Goal: Task Accomplishment & Management: Manage account settings

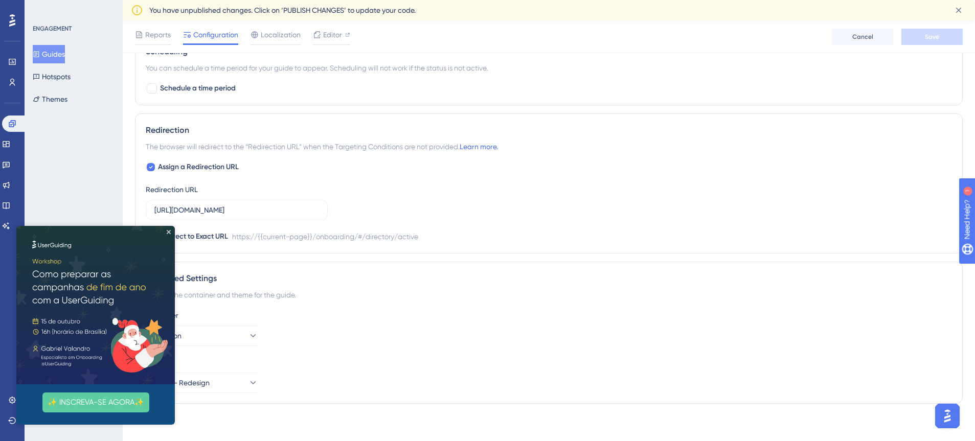
scroll to position [669, 0]
click at [168, 233] on icon "Close Preview" at bounding box center [169, 232] width 4 height 4
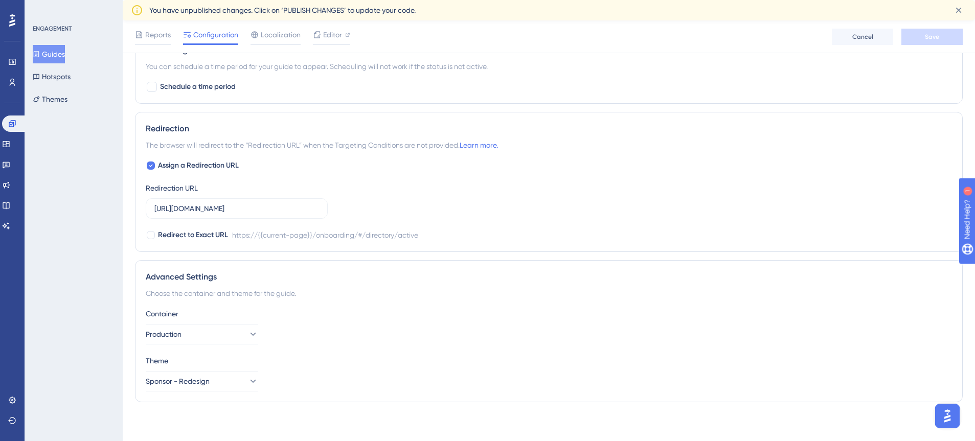
scroll to position [667, 0]
click at [248, 383] on icon at bounding box center [253, 381] width 10 height 10
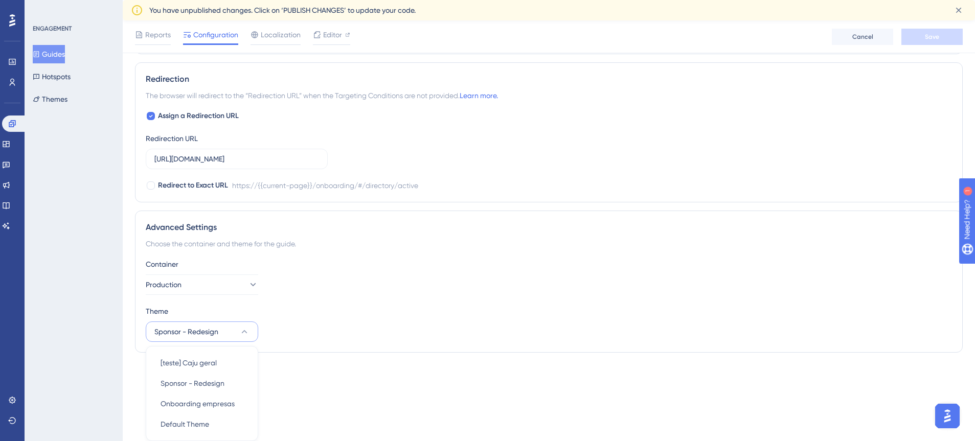
click at [336, 315] on div "Theme" at bounding box center [549, 311] width 807 height 12
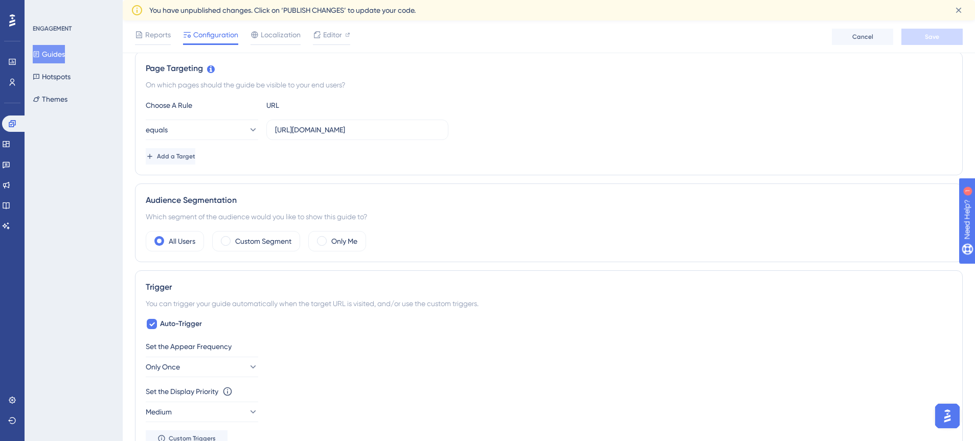
scroll to position [206, 0]
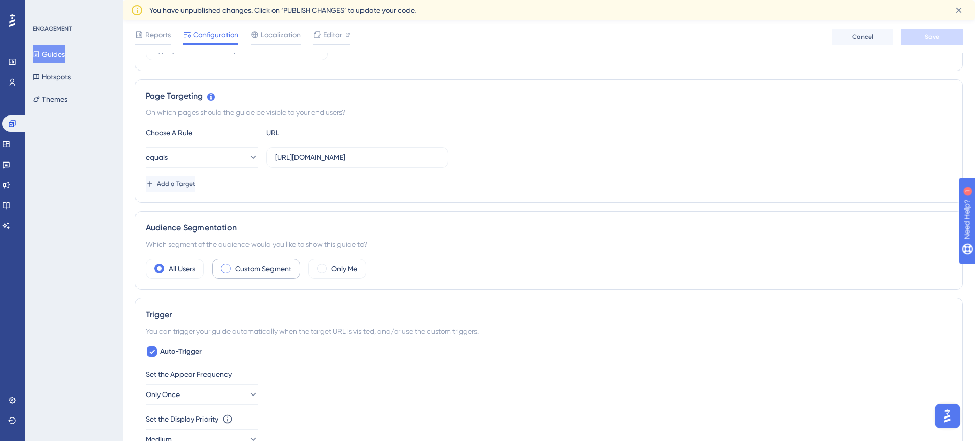
click at [227, 269] on span at bounding box center [226, 269] width 10 height 10
click at [234, 265] on input "radio" at bounding box center [234, 265] width 0 height 0
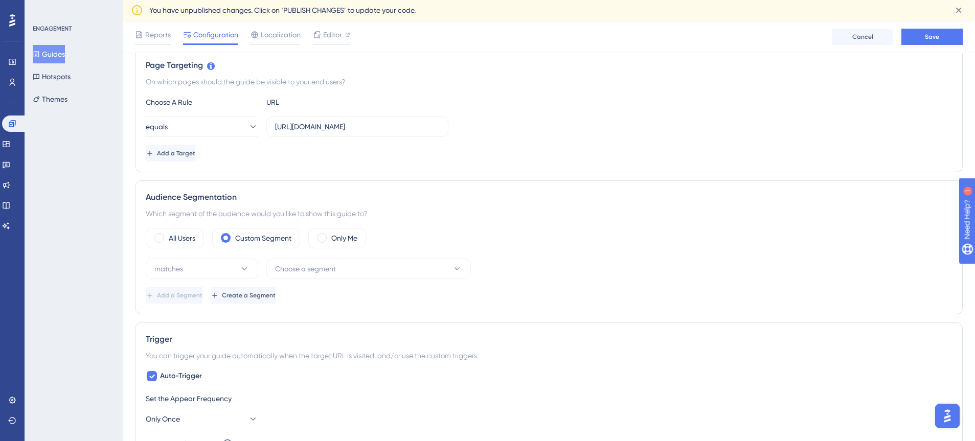
scroll to position [240, 0]
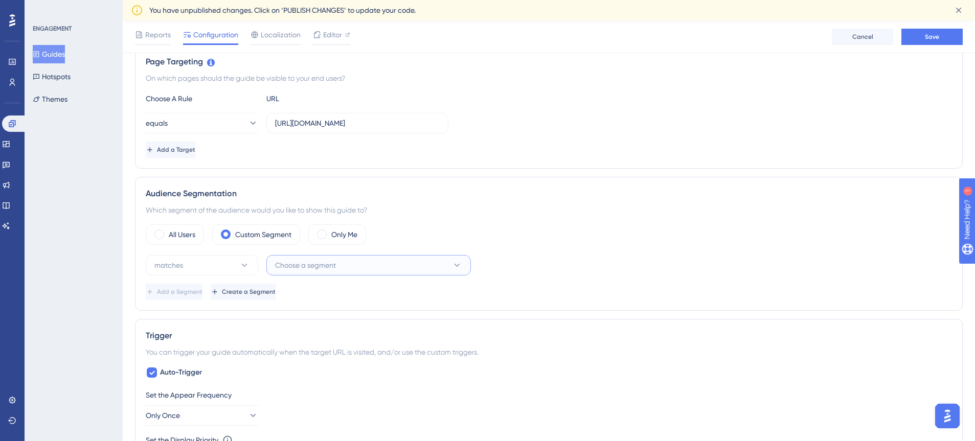
click at [405, 267] on button "Choose a segment" at bounding box center [368, 265] width 205 height 20
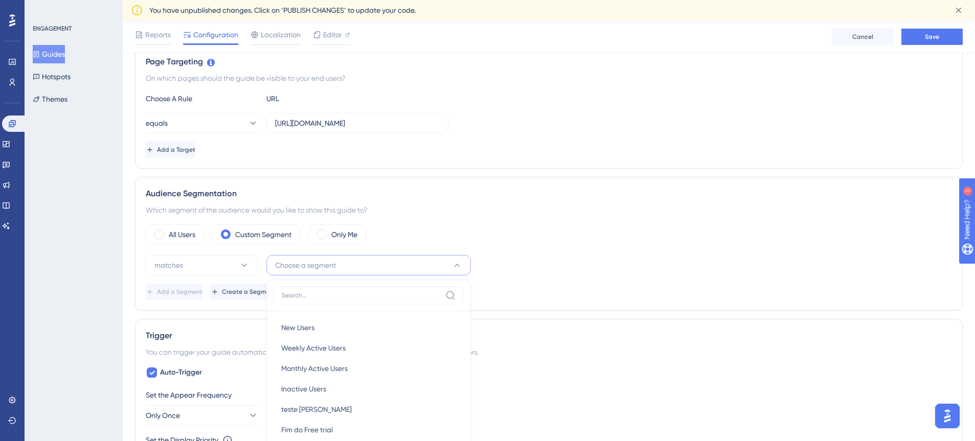
scroll to position [394, 0]
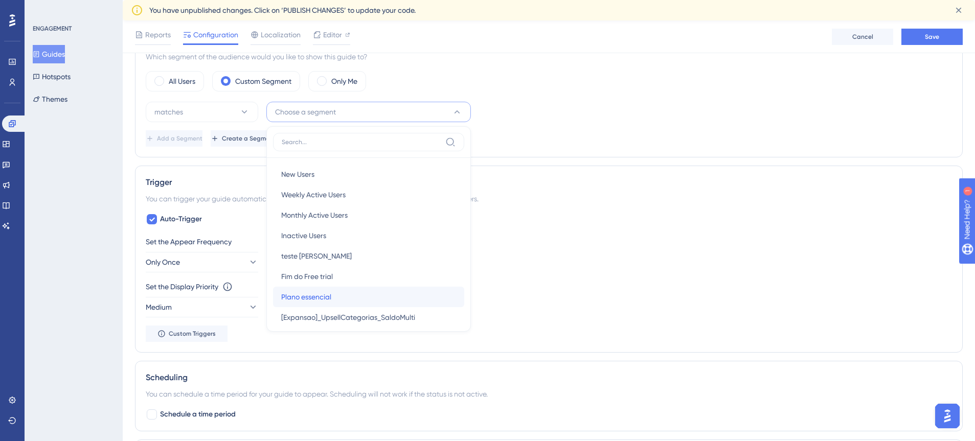
click at [341, 295] on div "Plano essencial Plano essencial" at bounding box center [368, 297] width 175 height 20
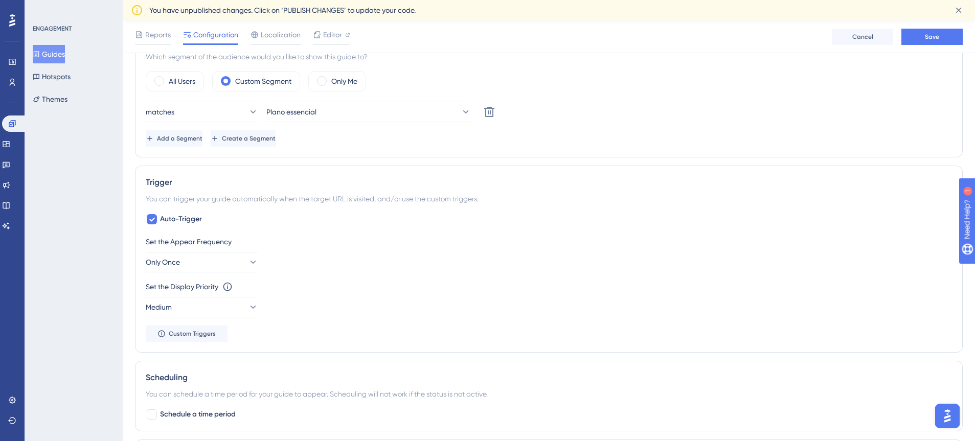
click at [417, 248] on div "Set the Appear Frequency" at bounding box center [549, 242] width 807 height 12
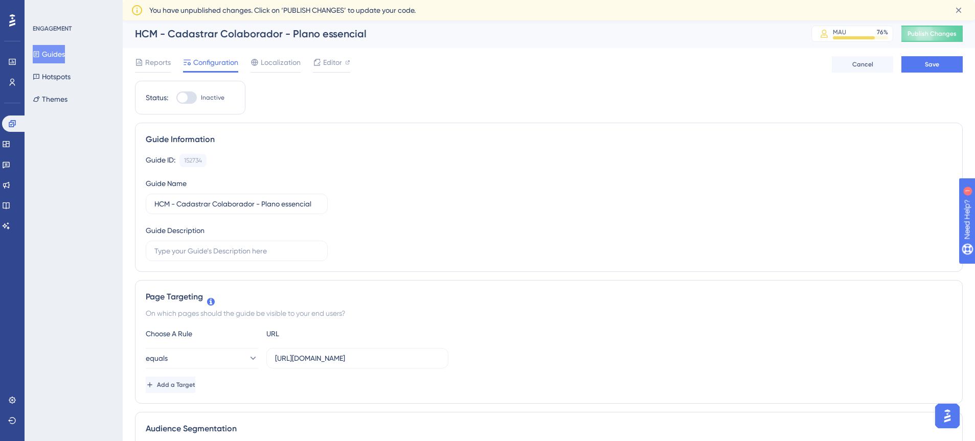
scroll to position [0, 0]
click at [332, 64] on span "Editor" at bounding box center [332, 63] width 19 height 12
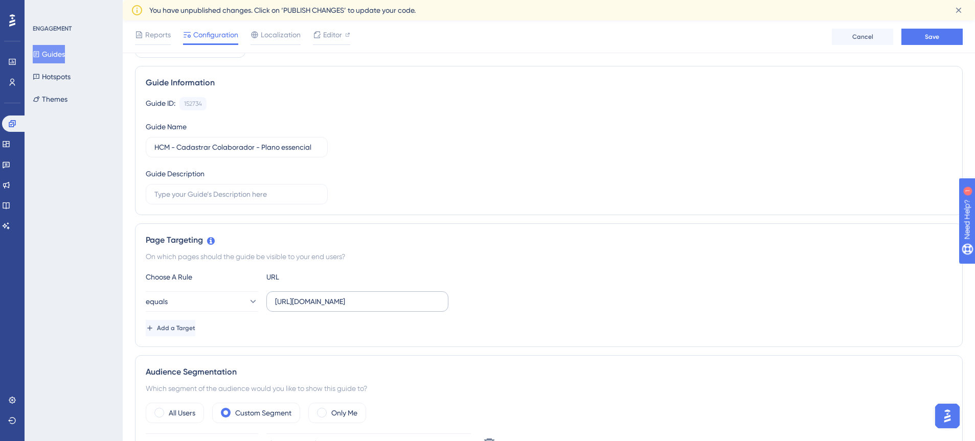
scroll to position [65, 0]
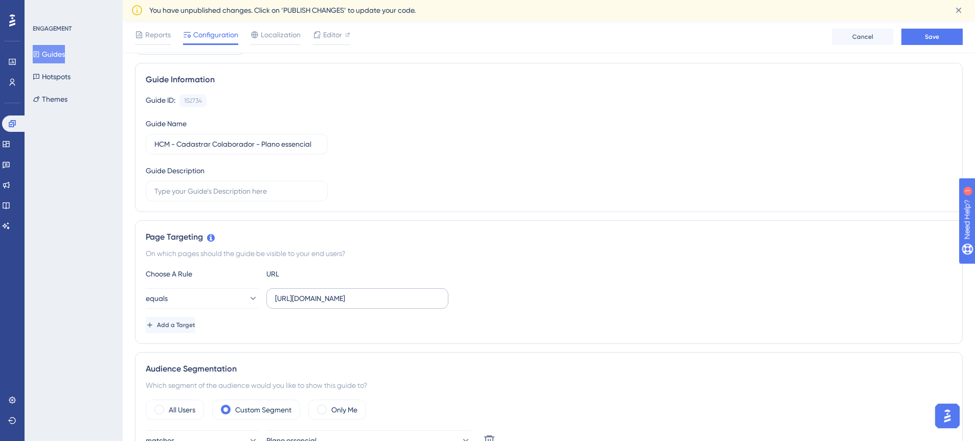
drag, startPoint x: 274, startPoint y: 298, endPoint x: 357, endPoint y: 299, distance: 82.4
click at [428, 302] on label "https://empresa.caju.com.br/onboarding/#/directory/active" at bounding box center [357, 298] width 182 height 20
click at [428, 302] on input "https://empresa.caju.com.br/onboarding/#/directory/active" at bounding box center [357, 298] width 165 height 11
paste input "classic/#/employees/directory?register=tru"
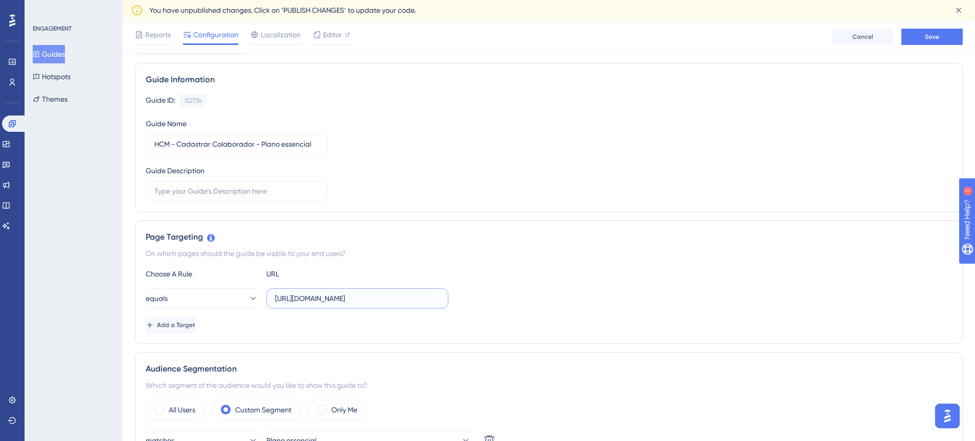
scroll to position [0, 81]
type input "https://empresa.caju.com.br/classic/#/employees/directory?register=true"
click at [501, 297] on div "equals https://empresa.caju.com.br/classic/#/employees/directory?register=true" at bounding box center [549, 298] width 807 height 20
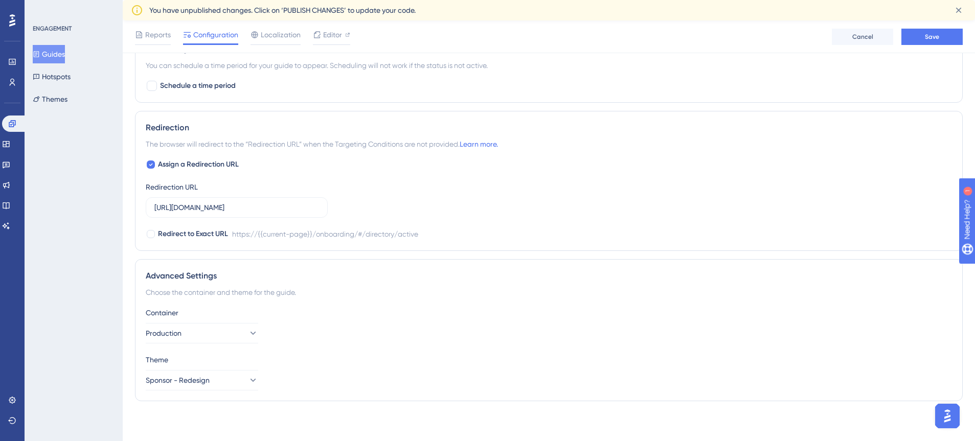
scroll to position [724, 0]
click at [228, 205] on input "https://empresa.caju.com.br/onboarding/#/directory/active" at bounding box center [236, 206] width 165 height 11
paste input "classic/#/employees/directory?register=tru"
type input "https://empresa.caju.com.br/classic/#/employees/directory?register=true"
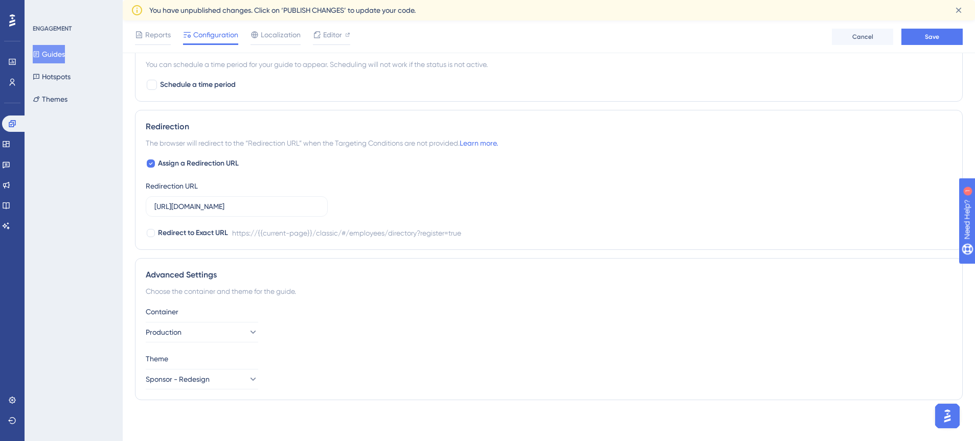
scroll to position [0, 0]
click at [408, 290] on div "Choose the container and theme for the guide." at bounding box center [549, 291] width 807 height 12
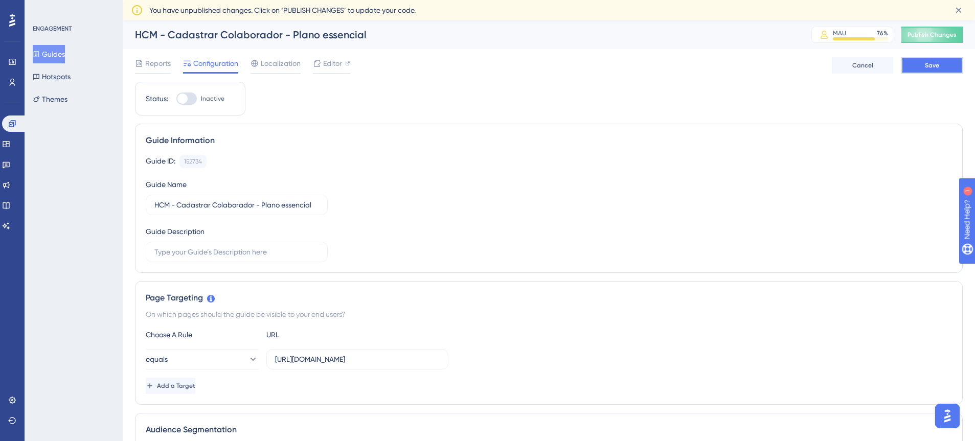
click at [923, 65] on button "Save" at bounding box center [932, 65] width 61 height 16
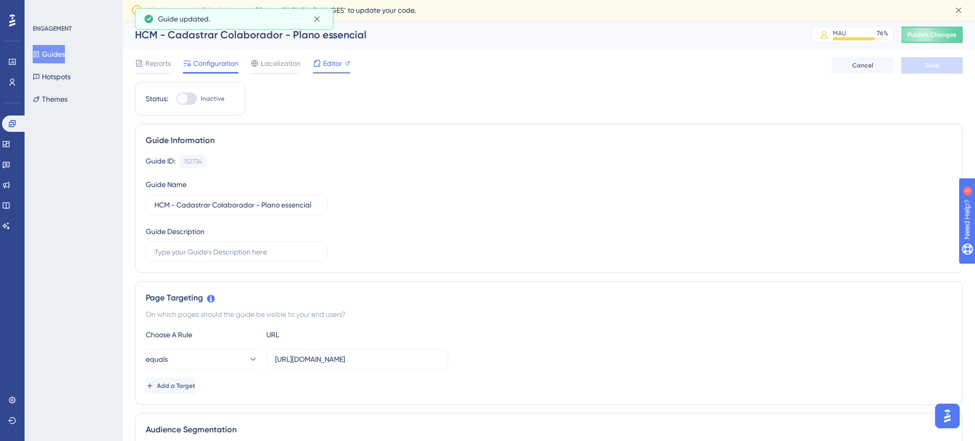
click at [324, 66] on span "Editor" at bounding box center [332, 63] width 19 height 12
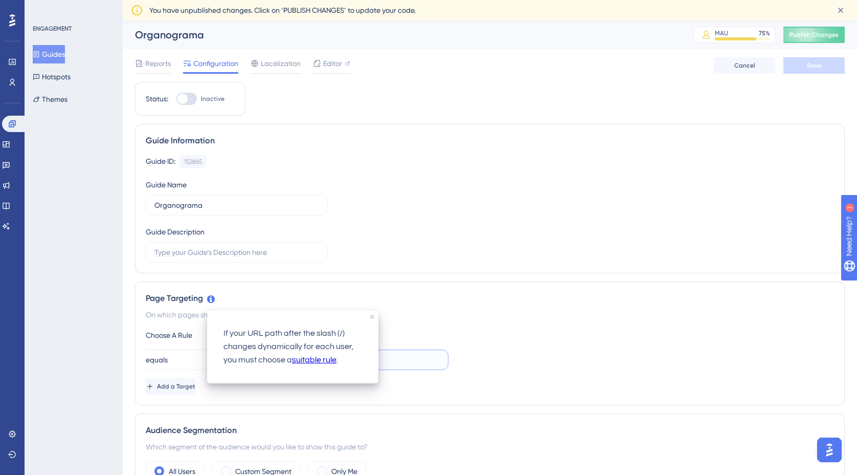
click at [435, 360] on input "https://empresa.caju.com.br/onboarding/#/organizational" at bounding box center [357, 359] width 165 height 11
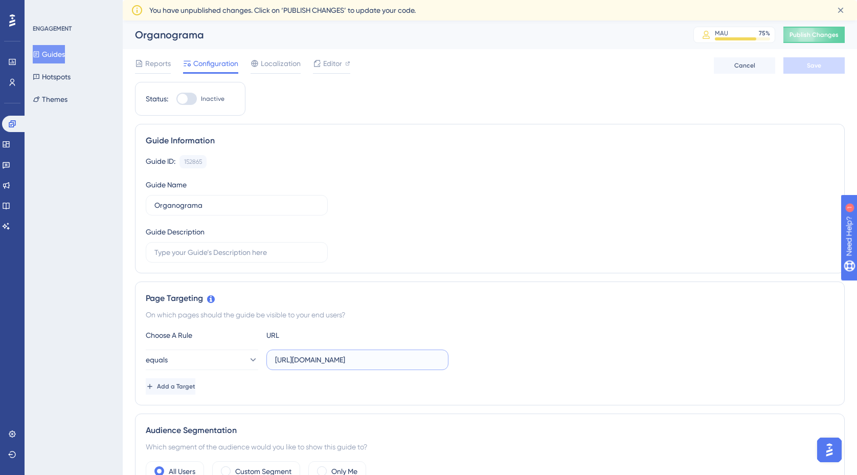
paste input "text"
drag, startPoint x: 280, startPoint y: 361, endPoint x: 240, endPoint y: 361, distance: 39.4
click at [240, 361] on div "equals https://empresa.caju.com.br/onboarding/#/organizational" at bounding box center [297, 359] width 303 height 20
click at [278, 359] on input "https://empresa.caju.com.br/onboarding/#/organizational" at bounding box center [357, 359] width 165 height 11
type input "https://empresa.caju.com.br/onboarding/#/organizational"
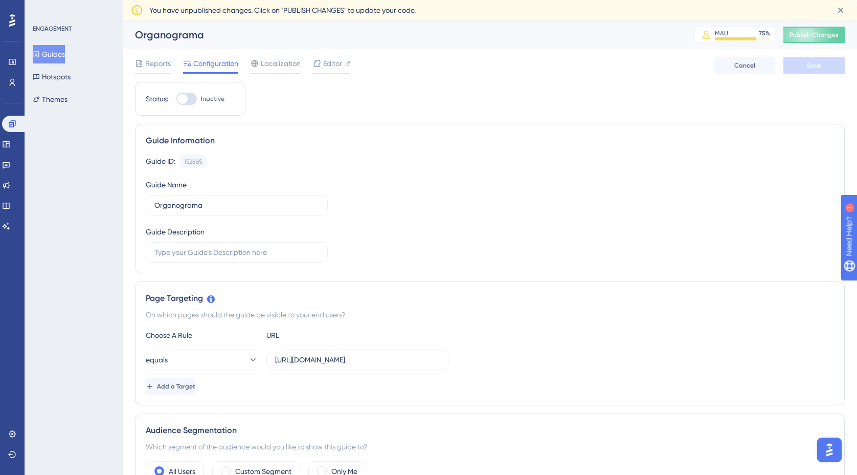
click at [582, 349] on div "equals https://empresa.caju.com.br/onboarding/#/organizational" at bounding box center [490, 359] width 688 height 20
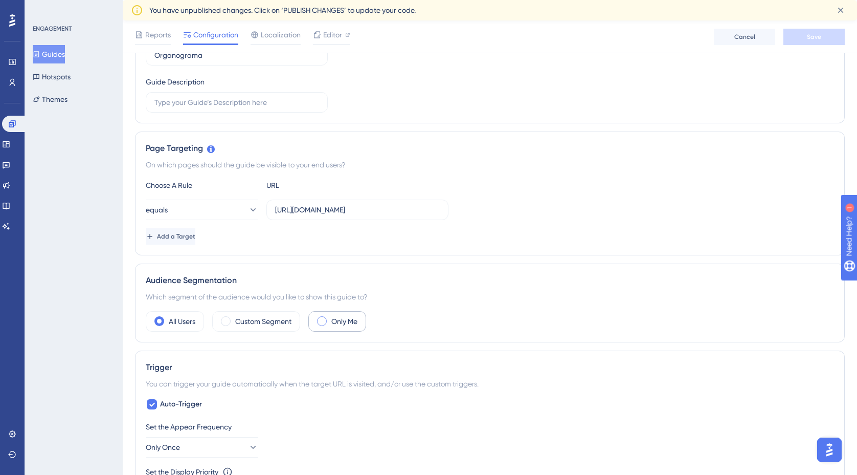
scroll to position [157, 0]
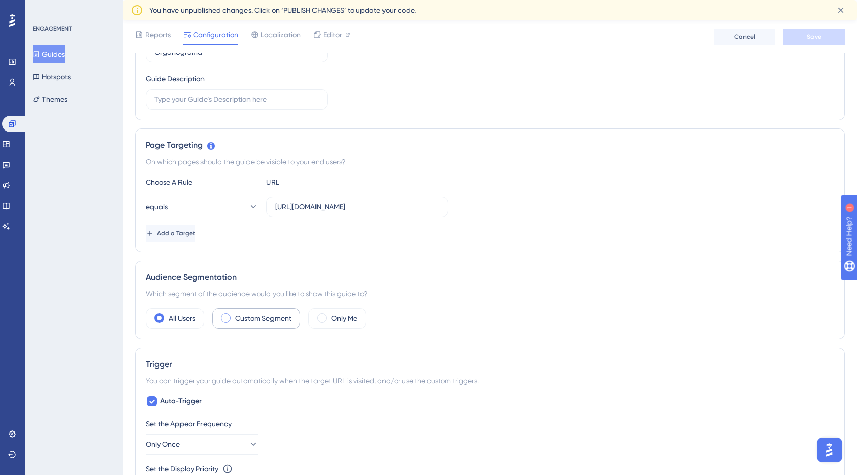
click at [226, 318] on span at bounding box center [226, 318] width 10 height 10
click at [234, 315] on input "radio" at bounding box center [234, 315] width 0 height 0
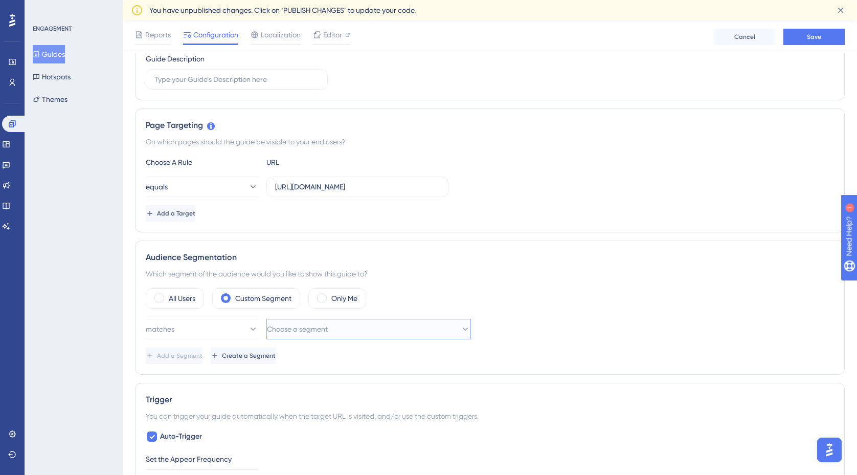
click at [377, 331] on button "Choose a segment" at bounding box center [368, 329] width 205 height 20
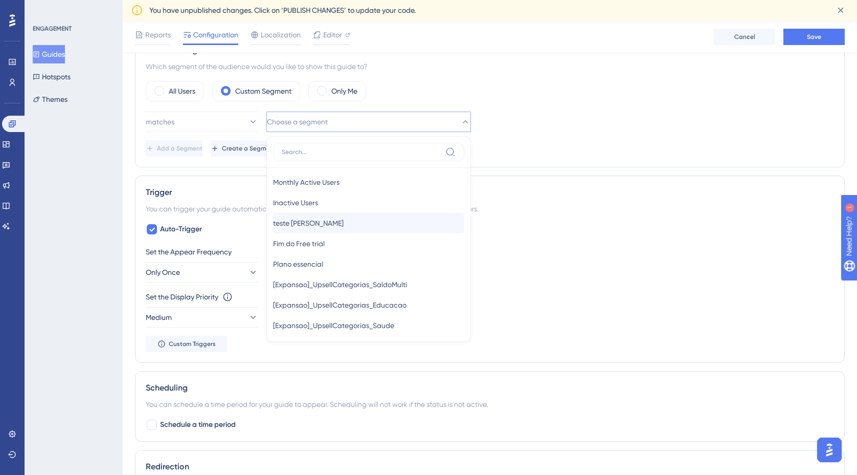
scroll to position [45, 0]
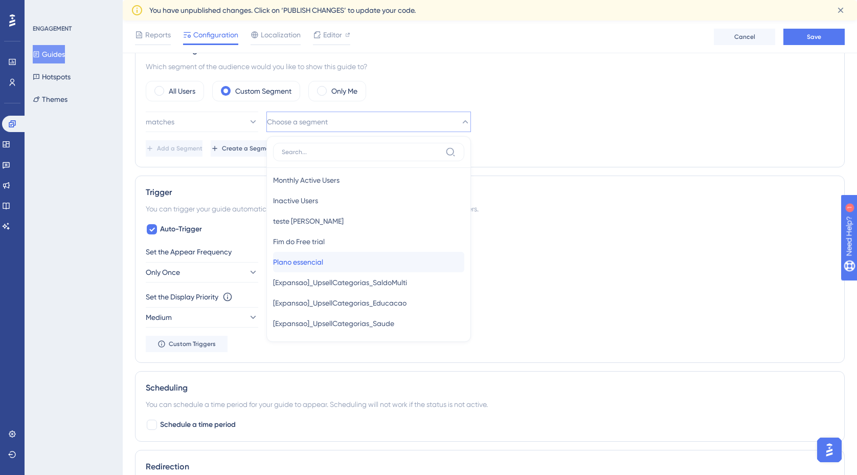
click at [341, 262] on div "Plano essencial Plano essencial" at bounding box center [368, 262] width 191 height 20
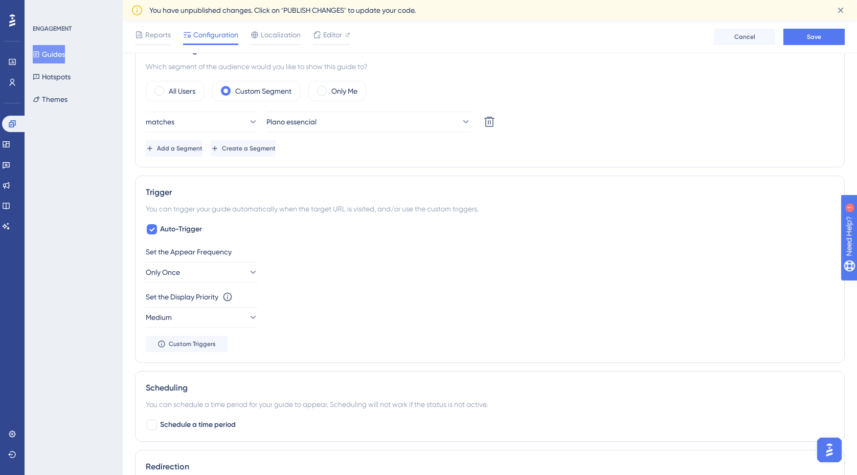
click at [538, 122] on div "matches Plano essencial Delete" at bounding box center [490, 122] width 688 height 20
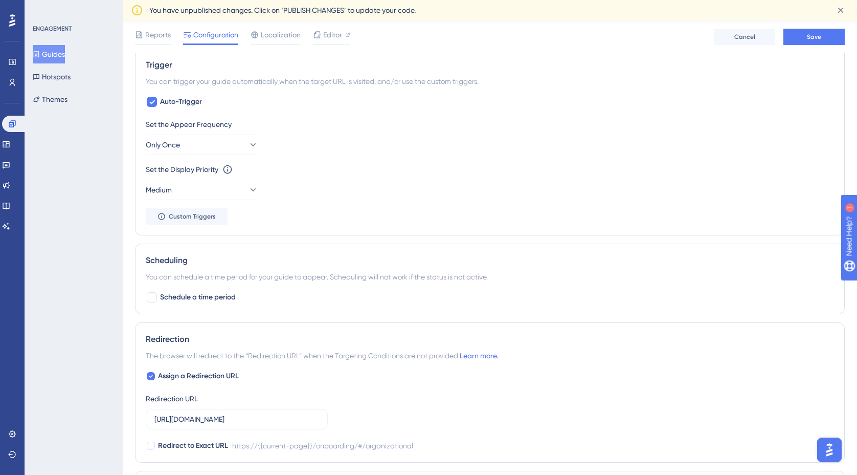
scroll to position [514, 0]
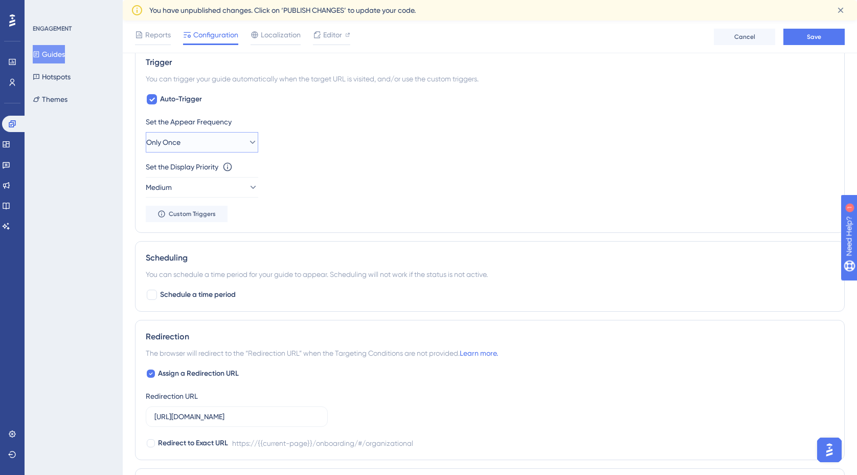
click at [248, 141] on icon at bounding box center [253, 142] width 10 height 10
click at [248, 186] on icon at bounding box center [253, 187] width 10 height 10
click at [315, 177] on div "Set the Display Priority This option will set the display priority between auto…" at bounding box center [490, 179] width 688 height 37
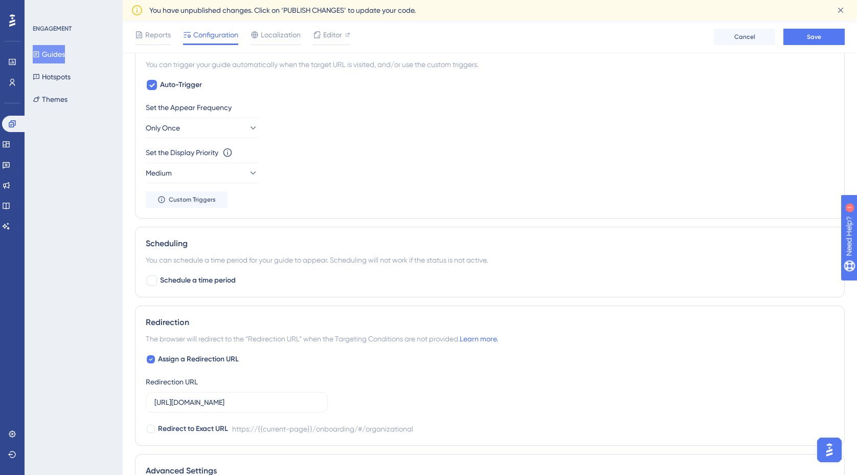
scroll to position [532, 0]
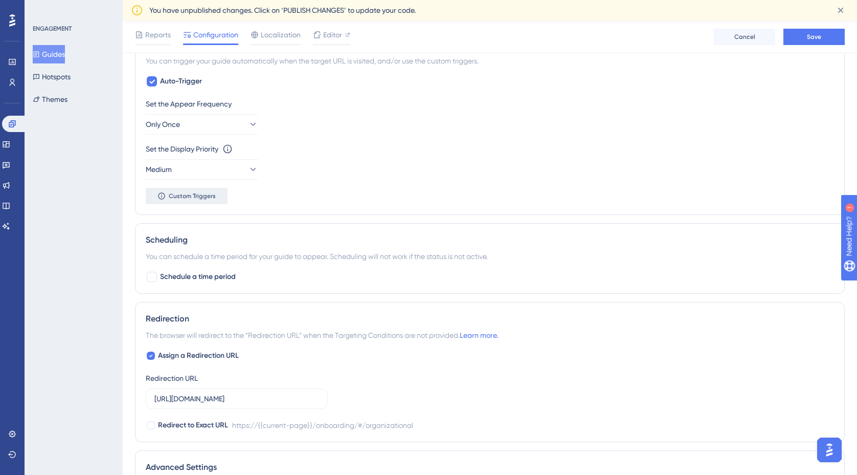
click at [220, 192] on button "Custom Triggers" at bounding box center [187, 196] width 82 height 16
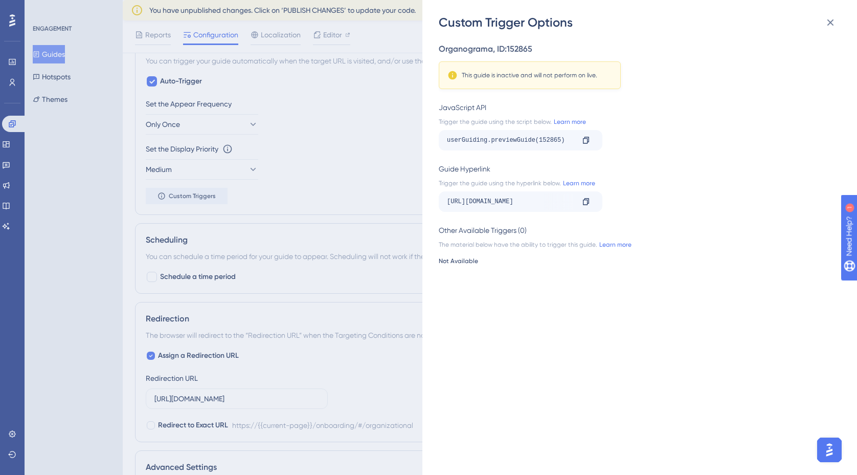
scroll to position [533, 0]
click at [562, 120] on link "Learn more" at bounding box center [569, 122] width 34 height 8
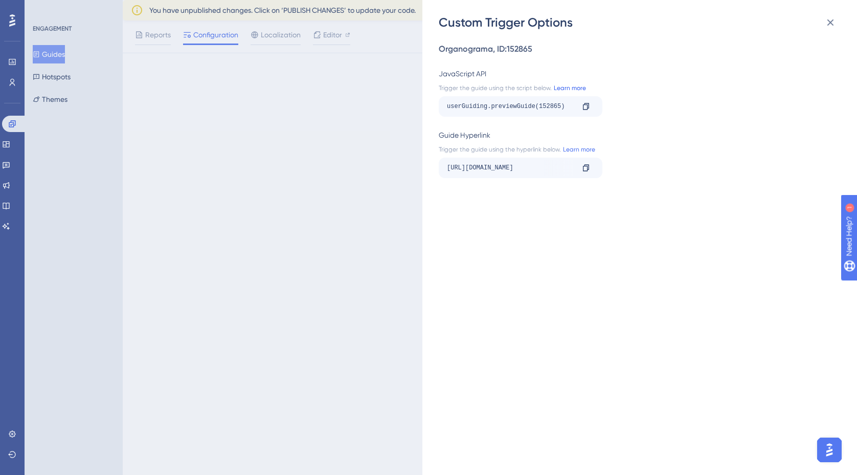
scroll to position [0, 0]
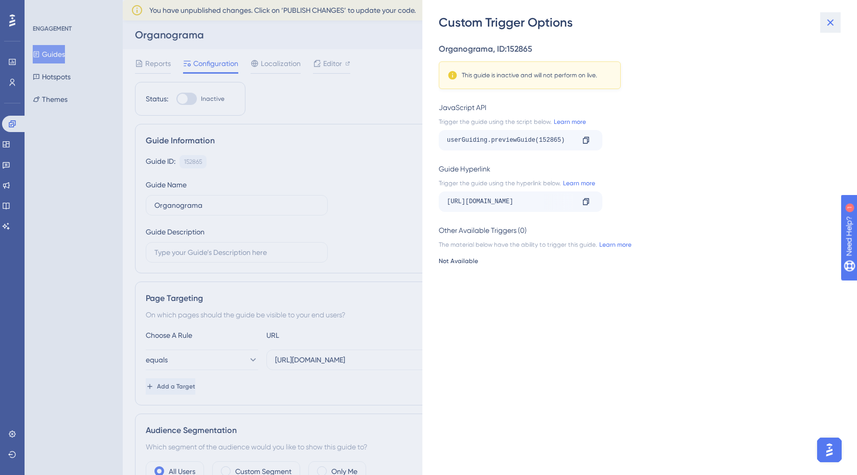
click at [830, 23] on icon at bounding box center [831, 22] width 7 height 7
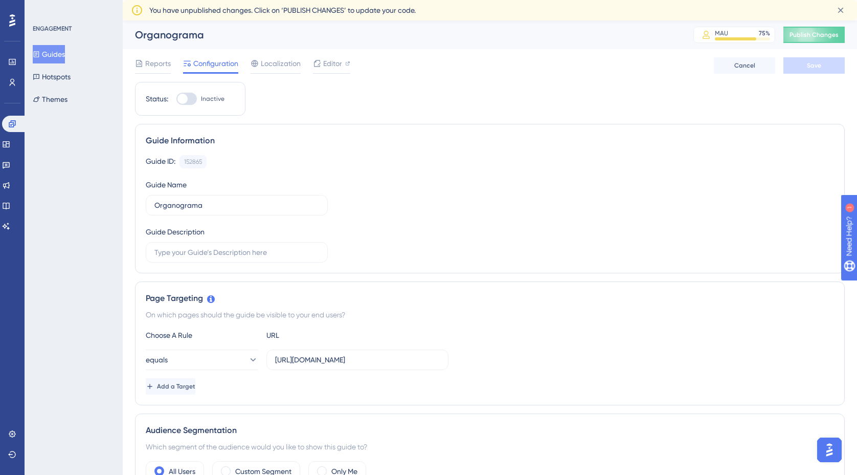
click at [61, 57] on button "Guides" at bounding box center [49, 54] width 32 height 18
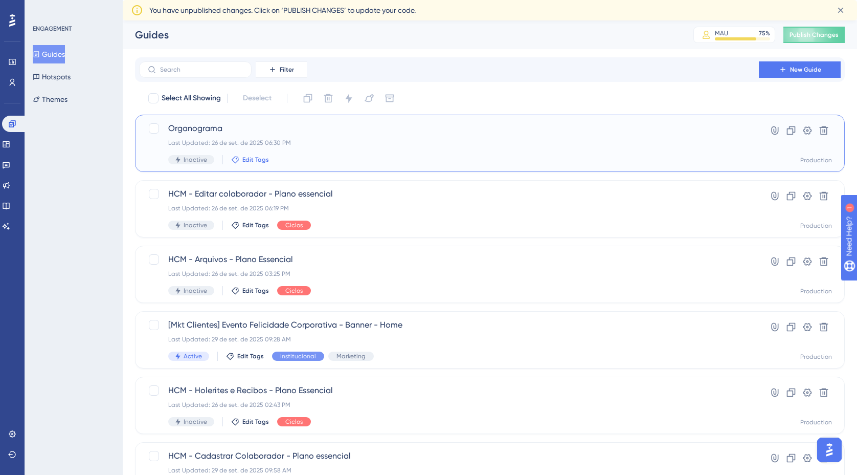
click at [246, 159] on span "Edit Tags" at bounding box center [255, 159] width 27 height 8
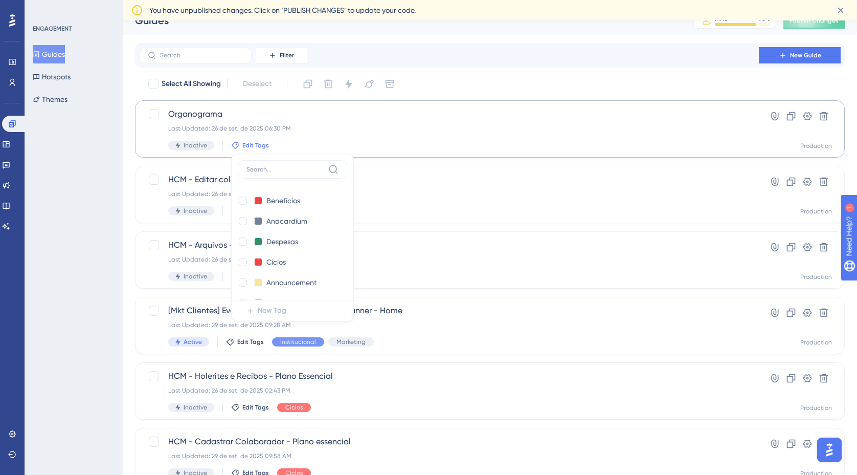
scroll to position [307, 0]
click at [243, 224] on div at bounding box center [243, 222] width 8 height 8
checkbox input "true"
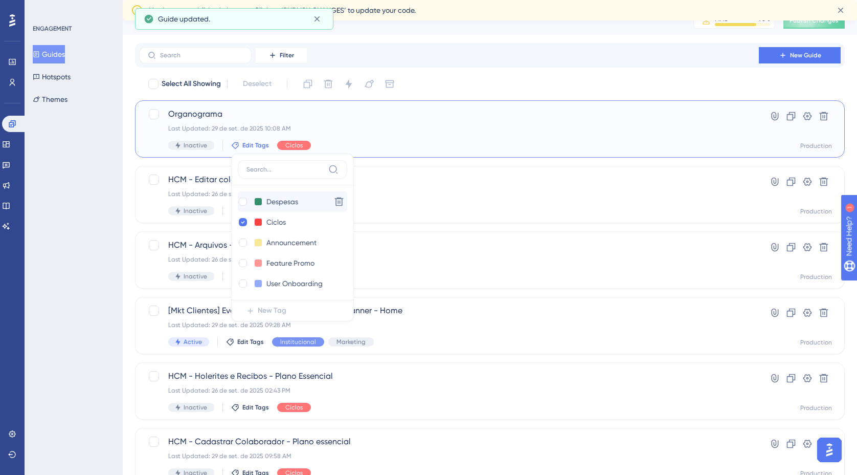
click at [404, 128] on div "Last Updated: 29 de set. de 2025 10:08 AM" at bounding box center [449, 128] width 562 height 8
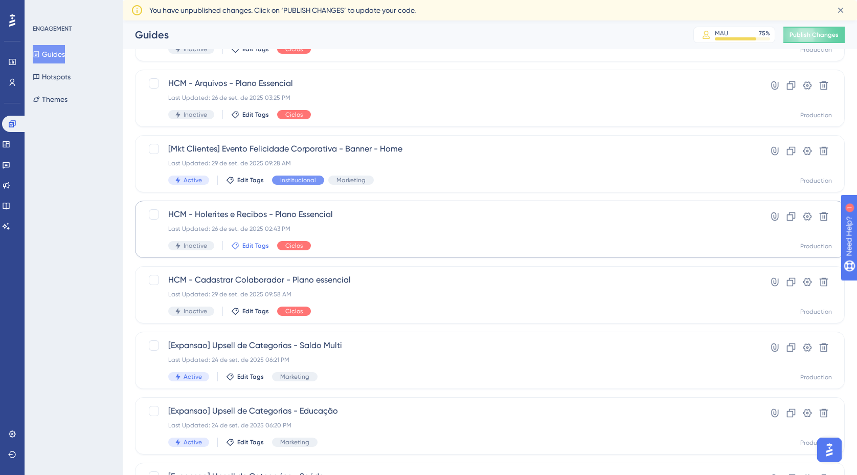
scroll to position [163, 0]
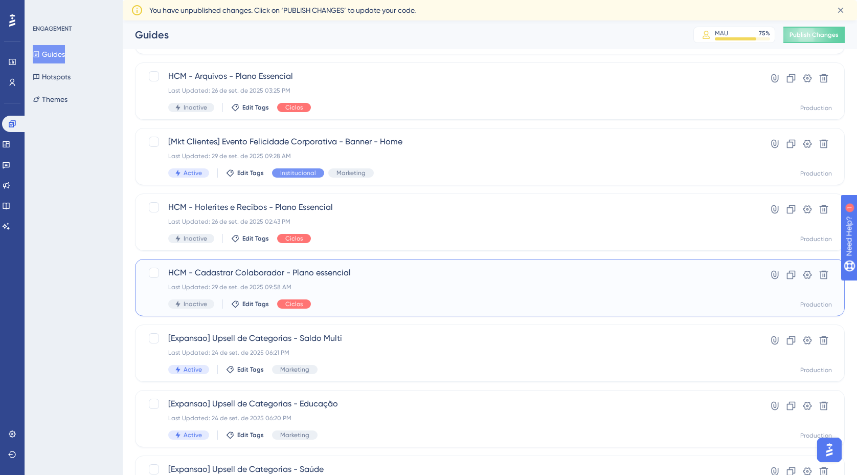
click at [291, 278] on span "HCM - Cadastrar Colaborador - Plano essencial" at bounding box center [449, 272] width 562 height 12
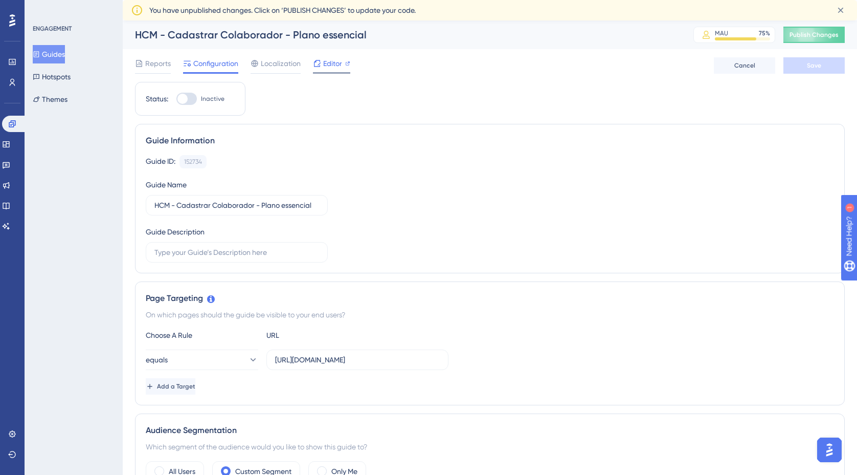
click at [337, 61] on span "Editor" at bounding box center [332, 63] width 19 height 12
click at [341, 62] on span "Editor" at bounding box center [332, 63] width 19 height 12
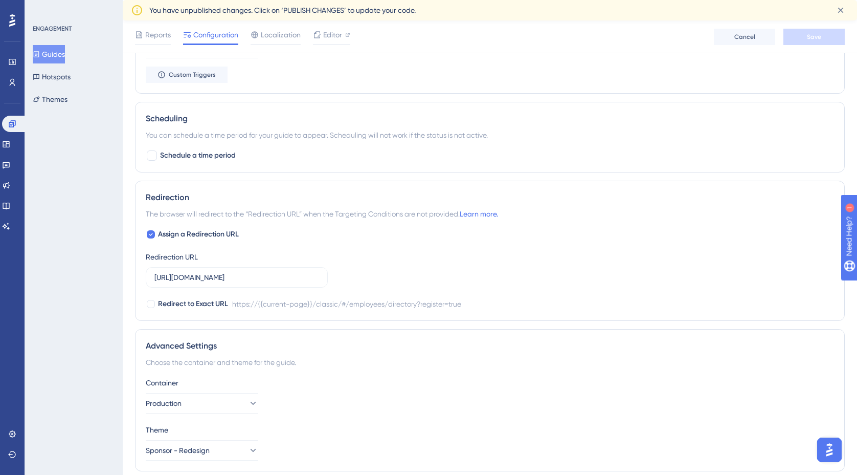
scroll to position [691, 0]
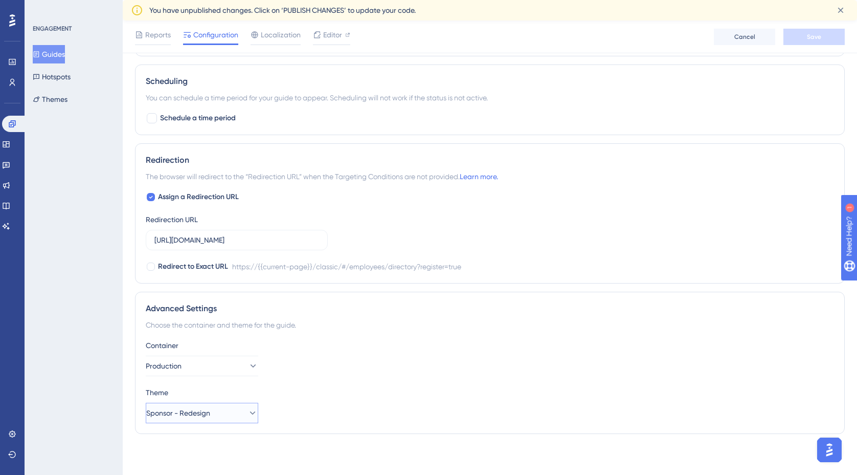
click at [248, 412] on icon at bounding box center [253, 413] width 10 height 10
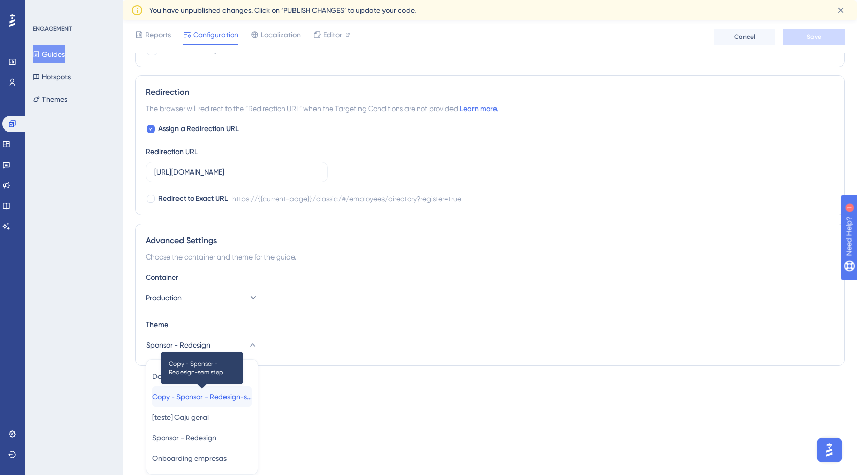
click at [233, 396] on span "Copy - Sponsor - Redesign-sem step" at bounding box center [201, 396] width 99 height 12
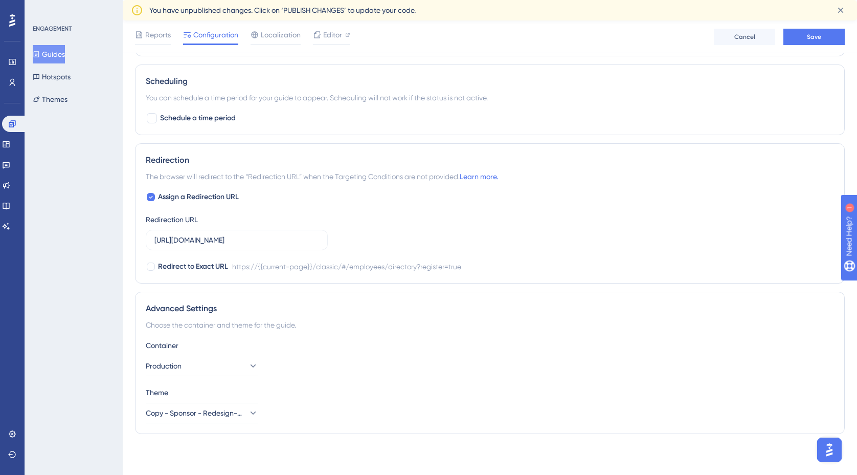
scroll to position [691, 0]
click at [360, 371] on div "Container Production" at bounding box center [490, 357] width 688 height 37
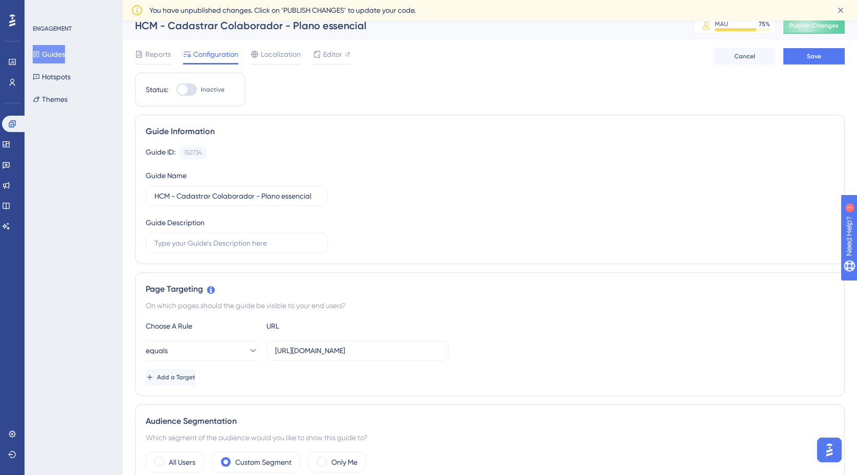
scroll to position [10, 0]
click at [820, 60] on button "Save" at bounding box center [814, 55] width 61 height 16
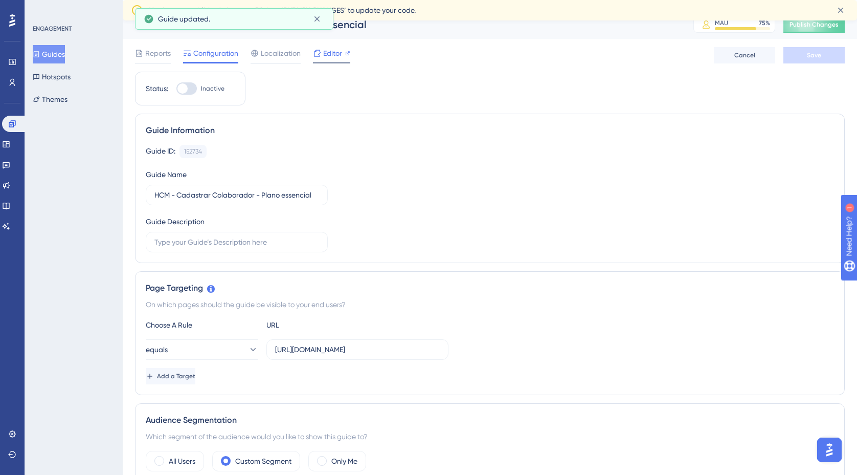
click at [327, 52] on span "Editor" at bounding box center [332, 53] width 19 height 12
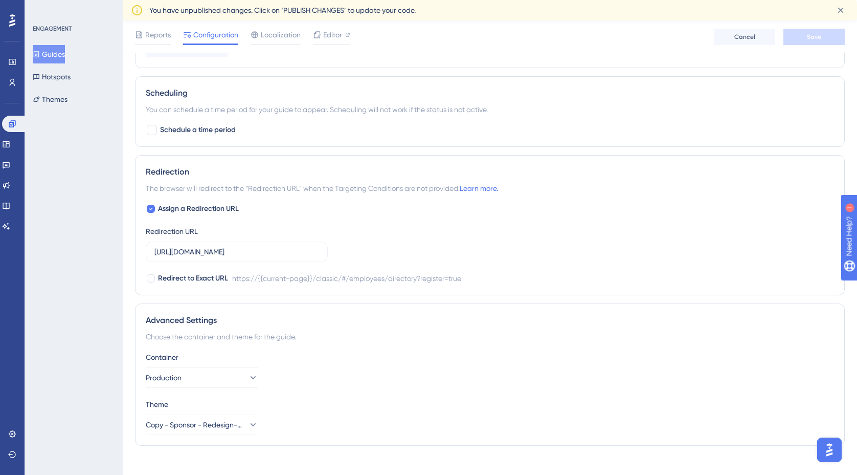
scroll to position [691, 0]
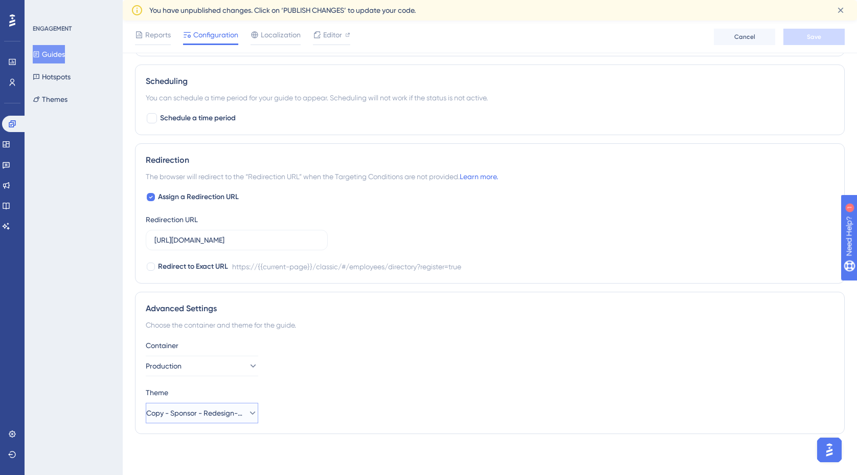
click at [248, 414] on icon at bounding box center [253, 413] width 10 height 10
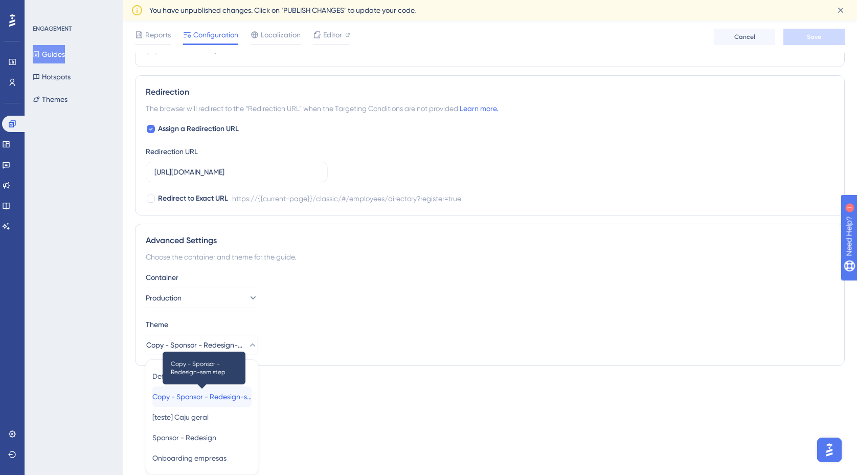
click at [221, 397] on span "Copy - Sponsor - Redesign-sem step" at bounding box center [201, 396] width 99 height 12
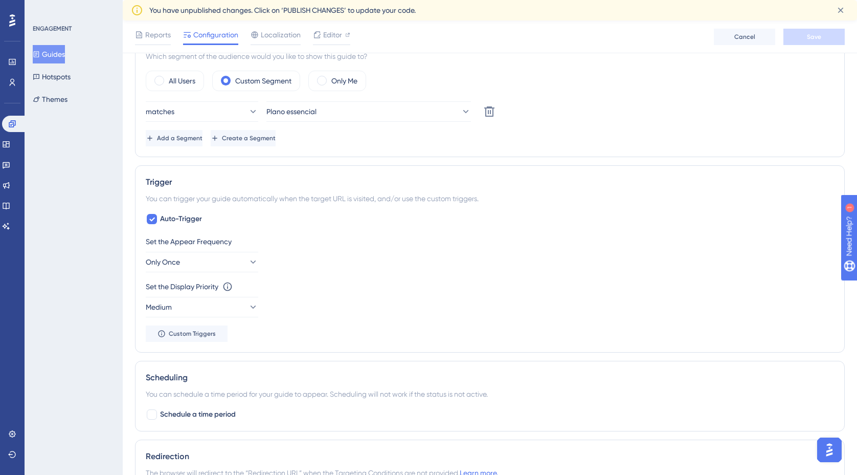
scroll to position [0, 0]
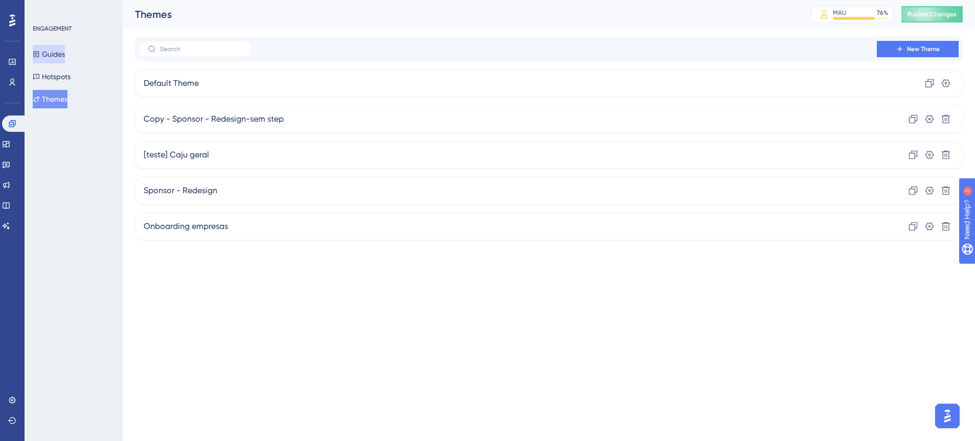
click at [62, 54] on button "Guides" at bounding box center [49, 54] width 32 height 18
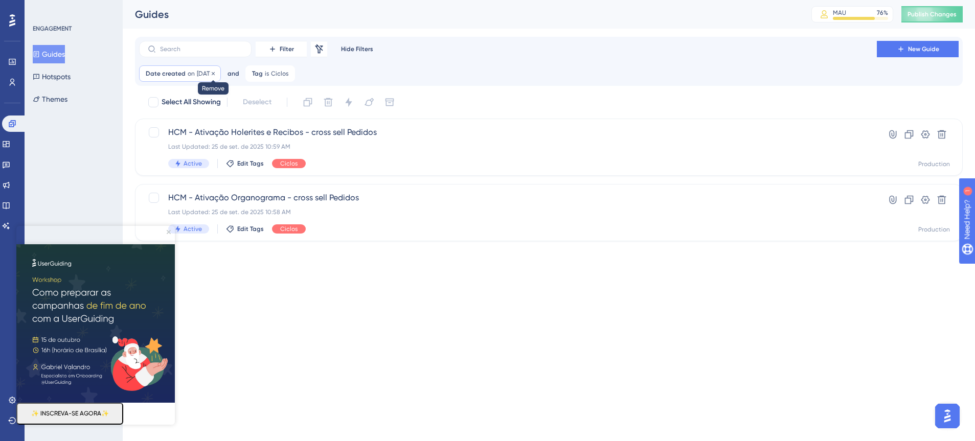
click at [215, 73] on icon at bounding box center [213, 73] width 3 height 3
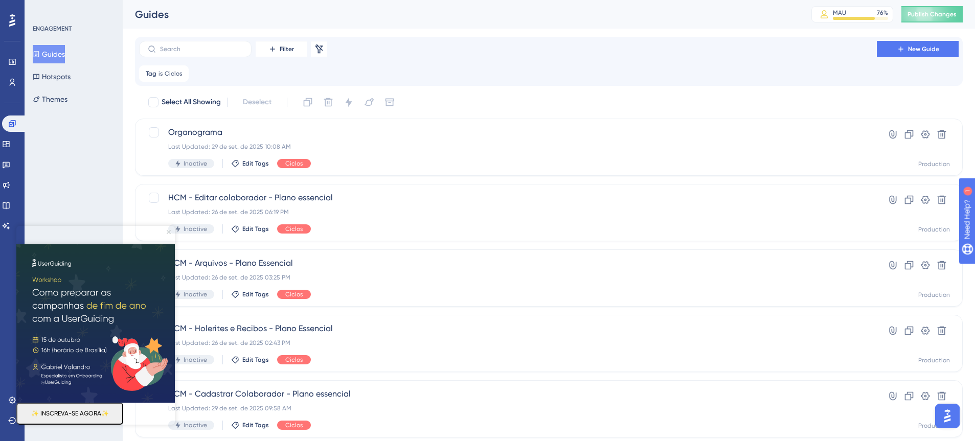
drag, startPoint x: 168, startPoint y: 231, endPoint x: 185, endPoint y: 457, distance: 226.7
click at [168, 231] on icon "Close Preview" at bounding box center [169, 232] width 4 height 4
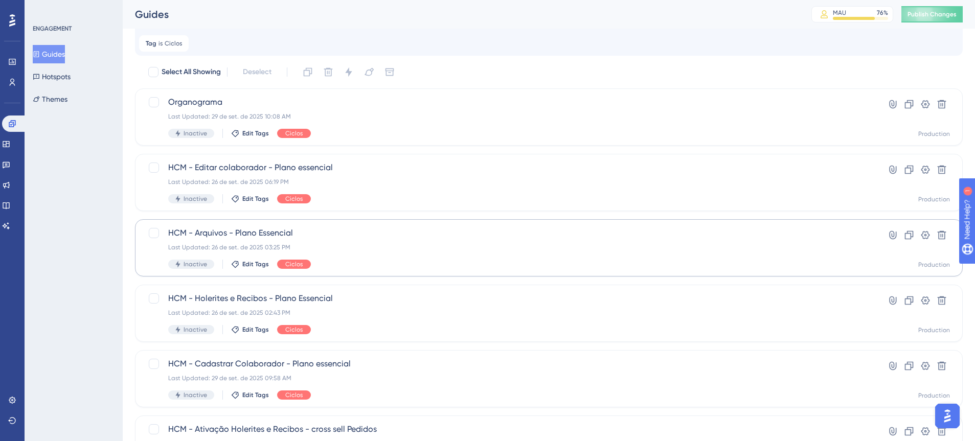
scroll to position [52, 0]
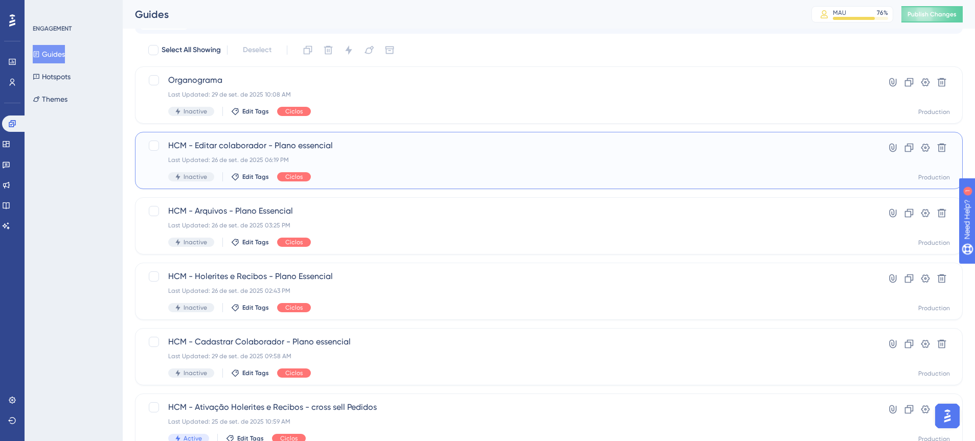
click at [316, 145] on span "HCM - Editar colaborador - Plano essencial" at bounding box center [508, 146] width 680 height 12
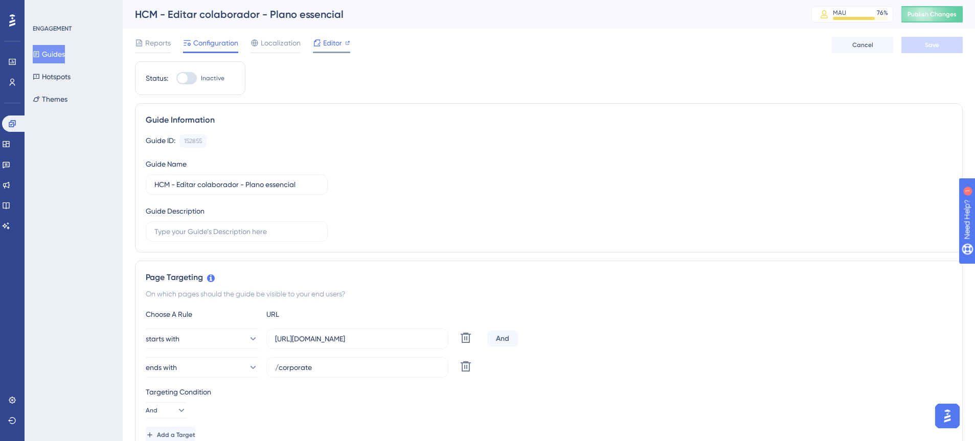
click at [342, 39] on span "Editor" at bounding box center [332, 43] width 19 height 12
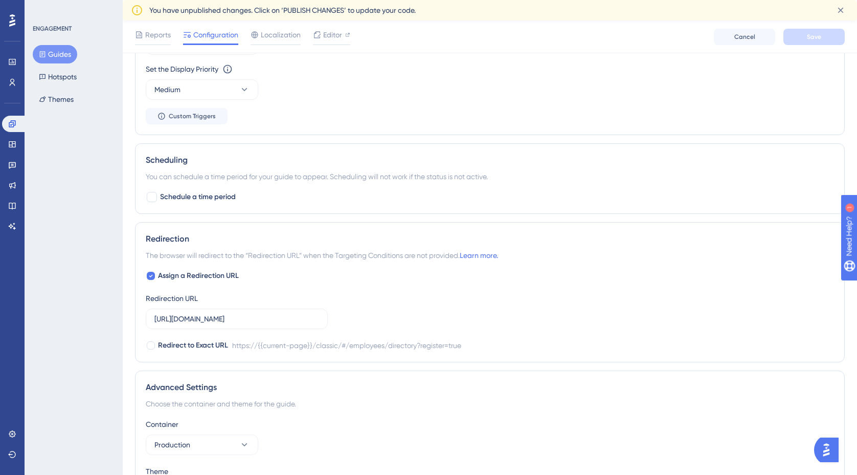
scroll to position [609, 0]
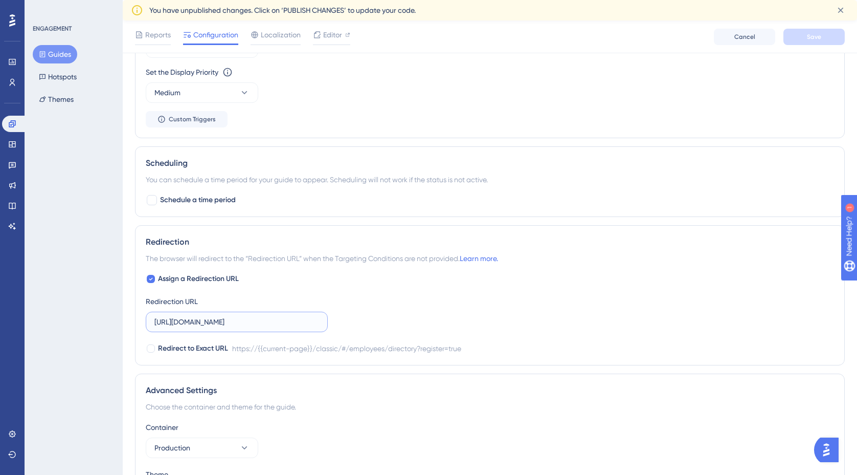
click at [269, 323] on input "https://empresa.caju.com.br/classic/#/employees/directory?register=true" at bounding box center [236, 321] width 165 height 11
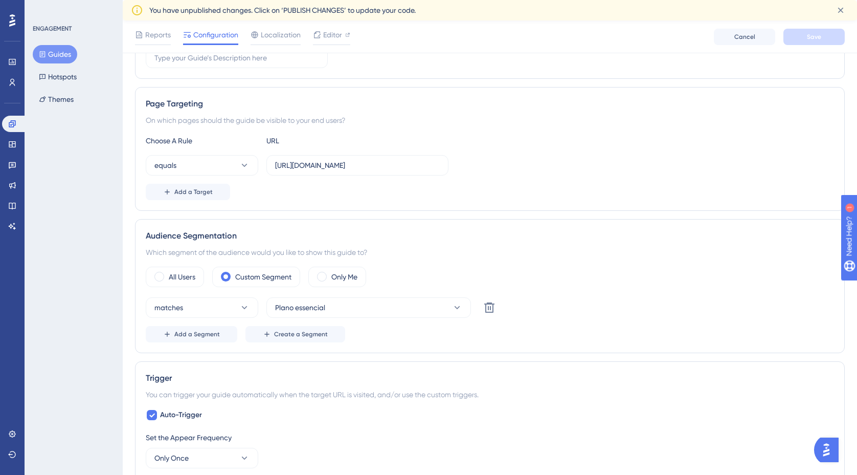
scroll to position [183, 0]
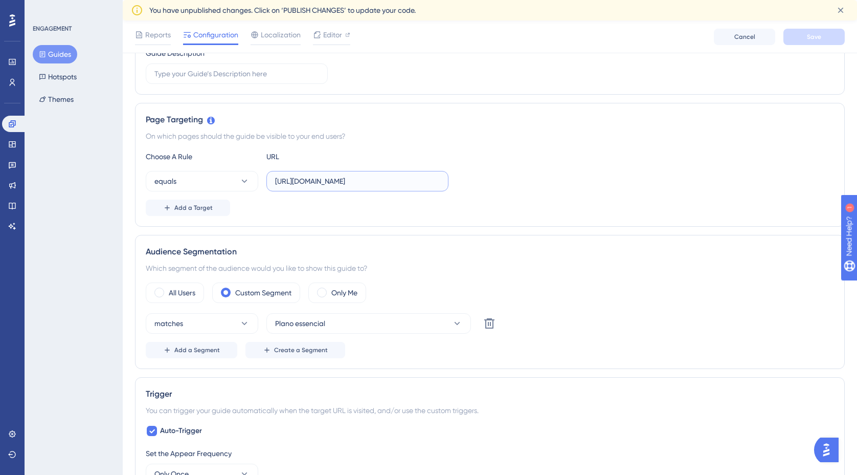
click at [325, 178] on input "https://empresa.caju.com.br/classic/#/employees/directory?register=true" at bounding box center [357, 180] width 165 height 11
click at [482, 179] on div "equals https://empresa.caju.com.br/classic/#/employees/directory?register=true" at bounding box center [490, 181] width 688 height 20
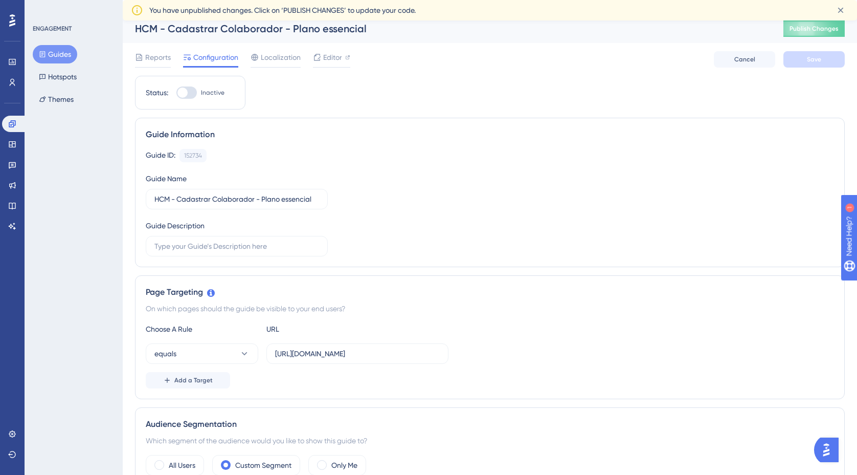
scroll to position [0, 0]
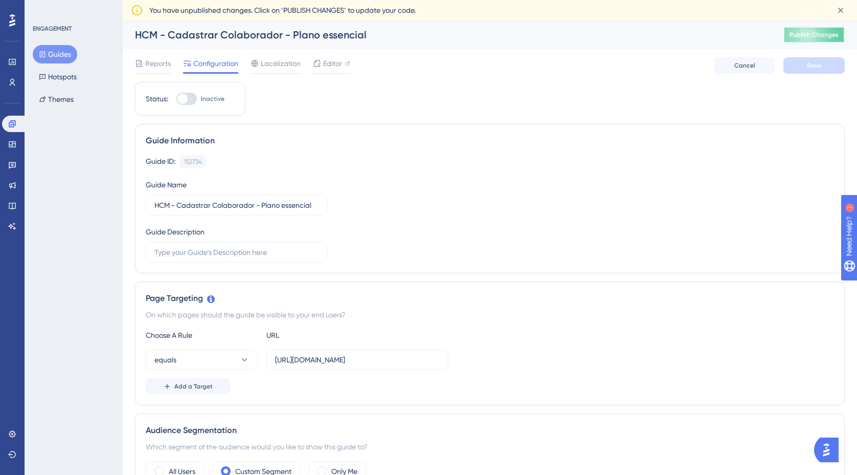
click at [816, 34] on span "Publish Changes" at bounding box center [814, 35] width 49 height 8
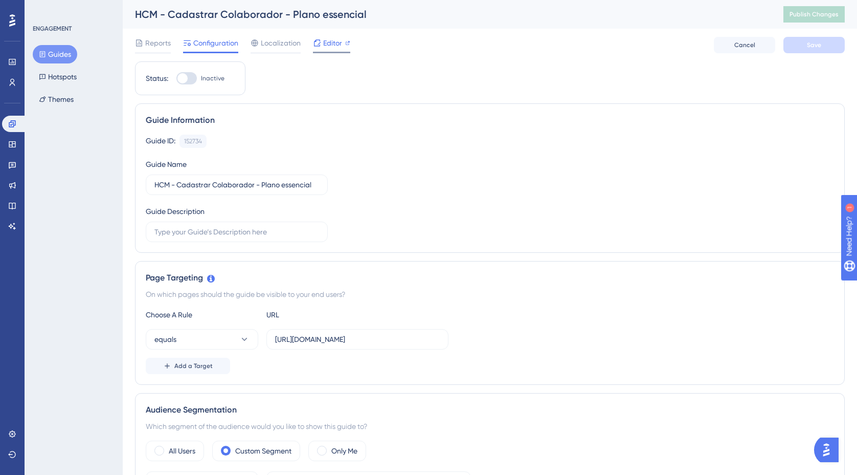
click at [338, 43] on span "Editor" at bounding box center [332, 43] width 19 height 12
click at [792, 16] on span "Publish Changes" at bounding box center [814, 14] width 49 height 8
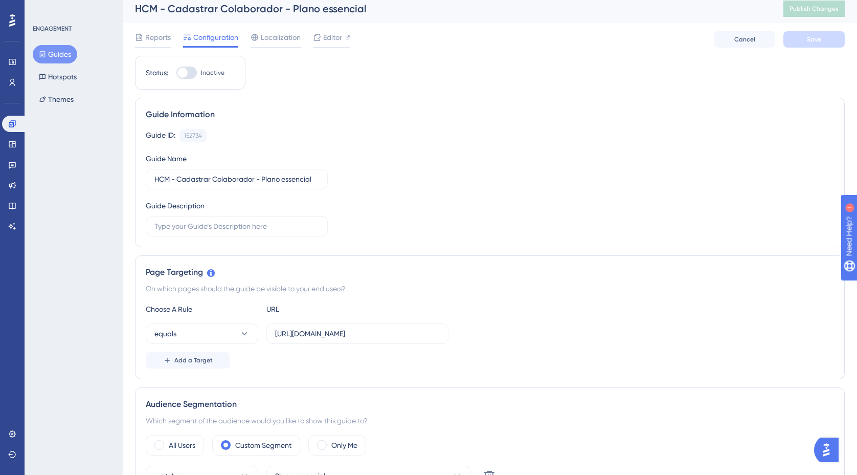
click at [69, 53] on button "Guides" at bounding box center [55, 54] width 45 height 18
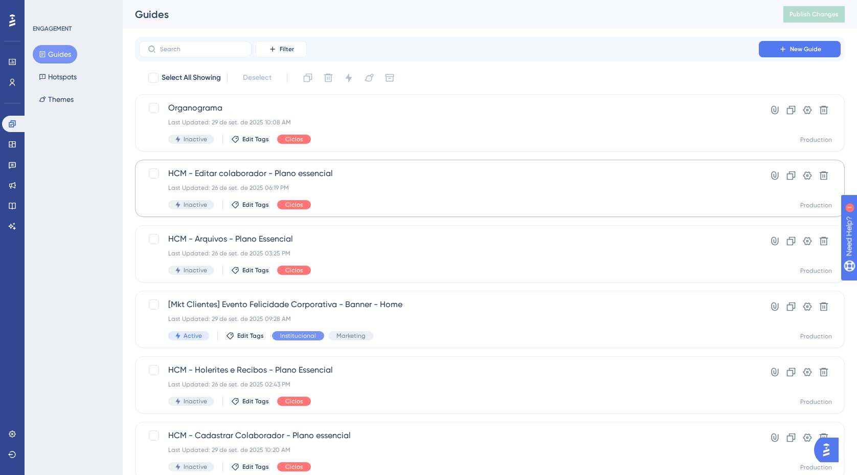
scroll to position [2, 0]
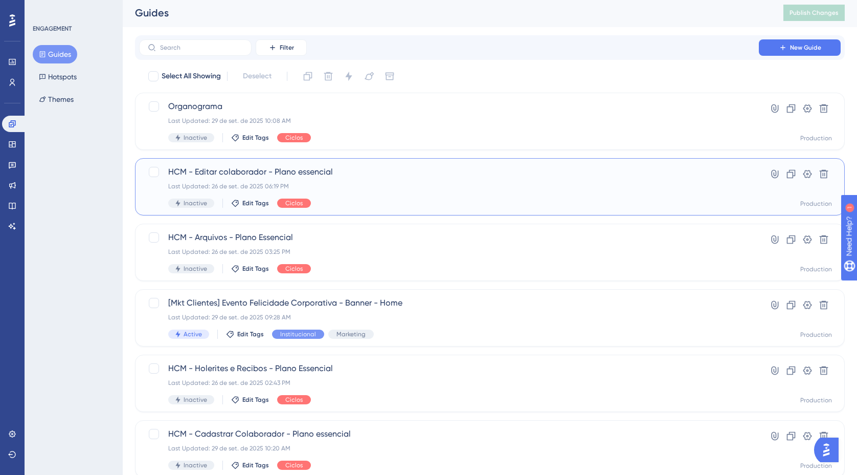
click at [363, 185] on div "Last Updated: 26 de set. de 2025 06:19 PM" at bounding box center [449, 186] width 562 height 8
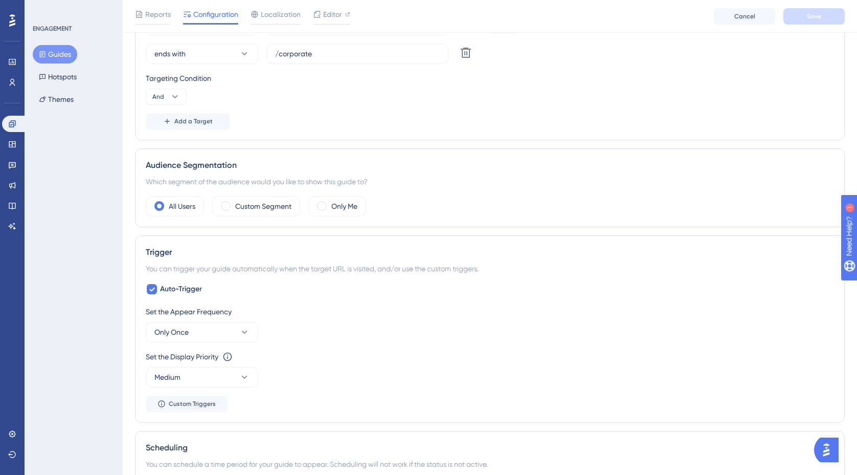
scroll to position [328, 0]
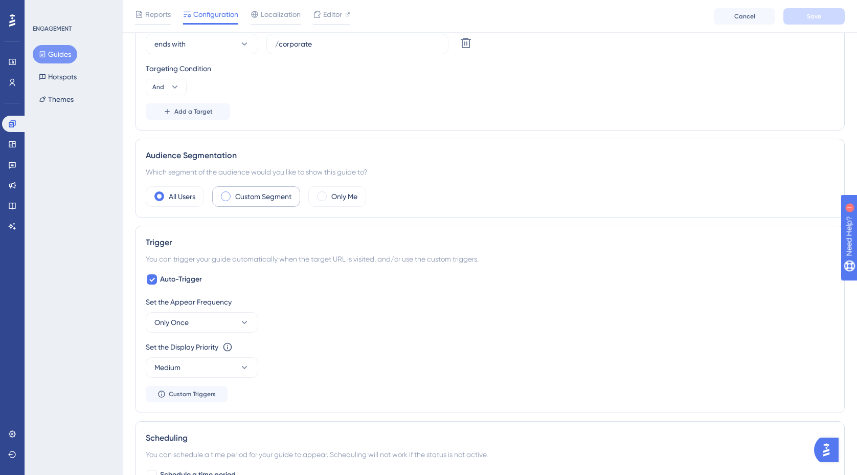
click at [227, 194] on span at bounding box center [226, 196] width 10 height 10
click at [234, 193] on input "radio" at bounding box center [234, 193] width 0 height 0
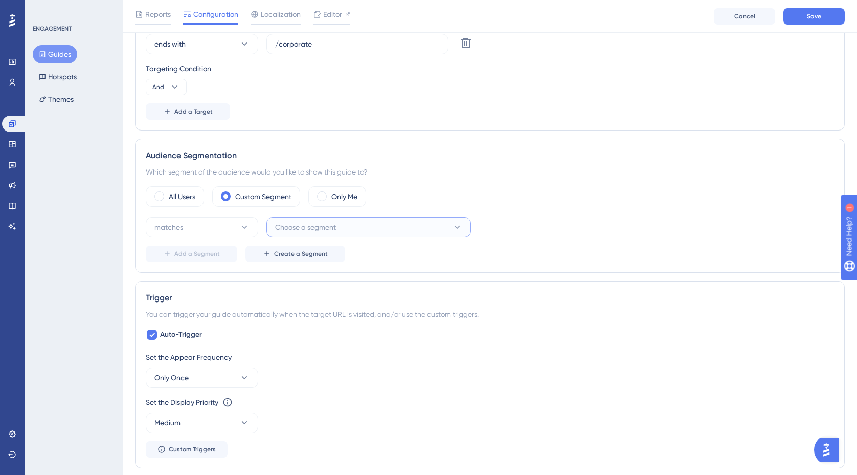
click at [406, 229] on button "Choose a segment" at bounding box center [368, 227] width 205 height 20
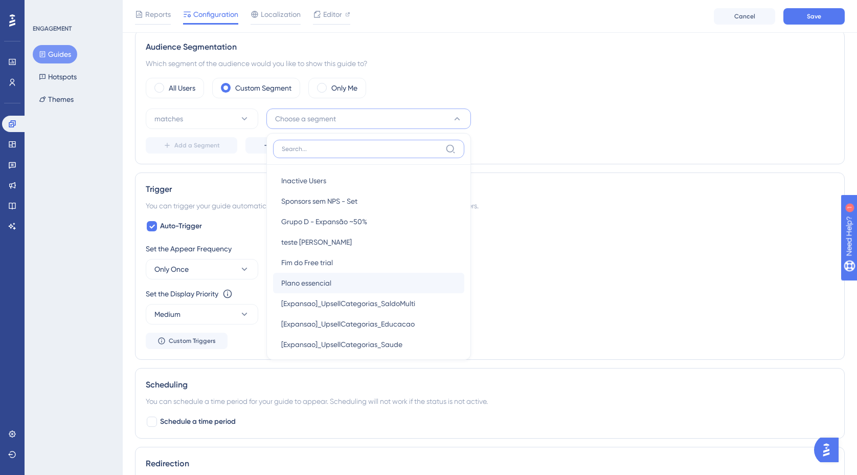
scroll to position [88, 0]
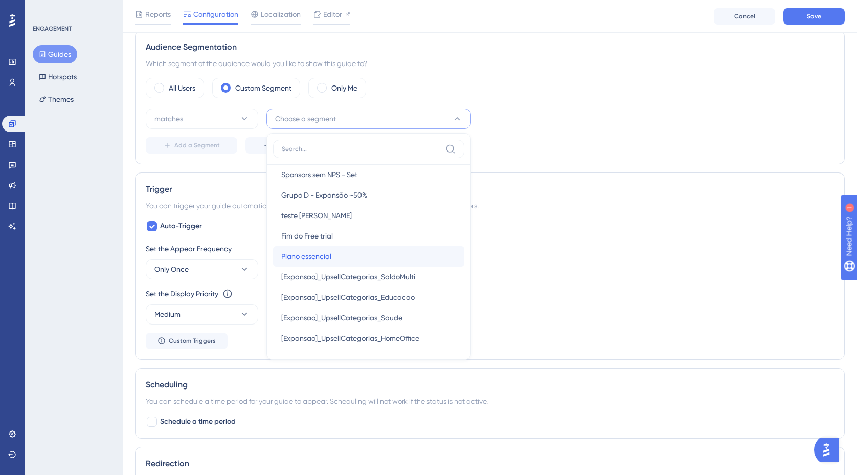
click at [344, 255] on div "Plano essencial Plano essencial" at bounding box center [368, 256] width 175 height 20
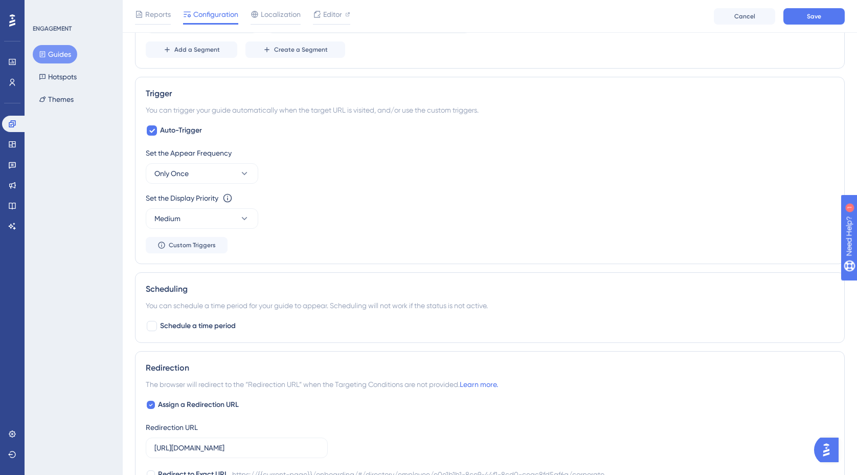
scroll to position [535, 0]
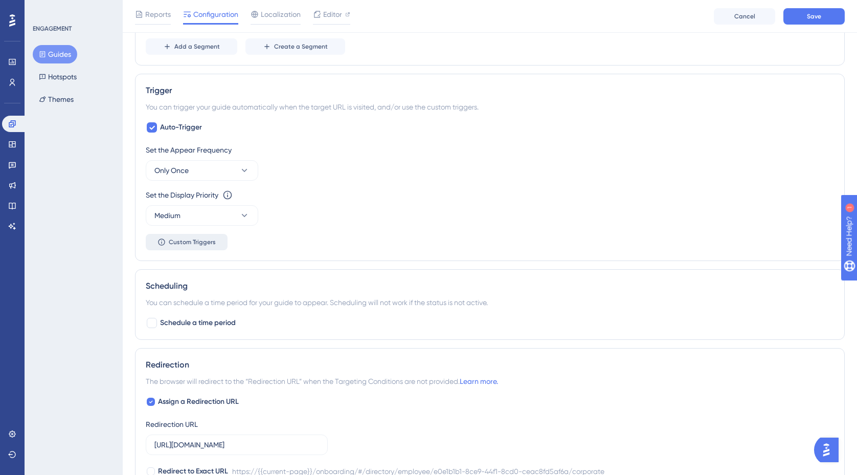
click at [204, 245] on span "Custom Triggers" at bounding box center [192, 242] width 47 height 8
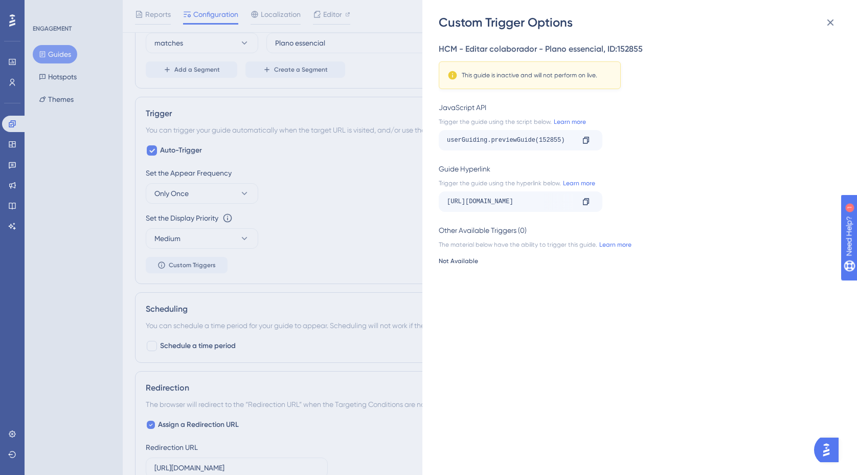
scroll to position [514, 0]
click at [359, 201] on div "Custom Trigger Options HCM - Editar colaborador - Plano essencial , ID: 152855 …" at bounding box center [428, 237] width 857 height 475
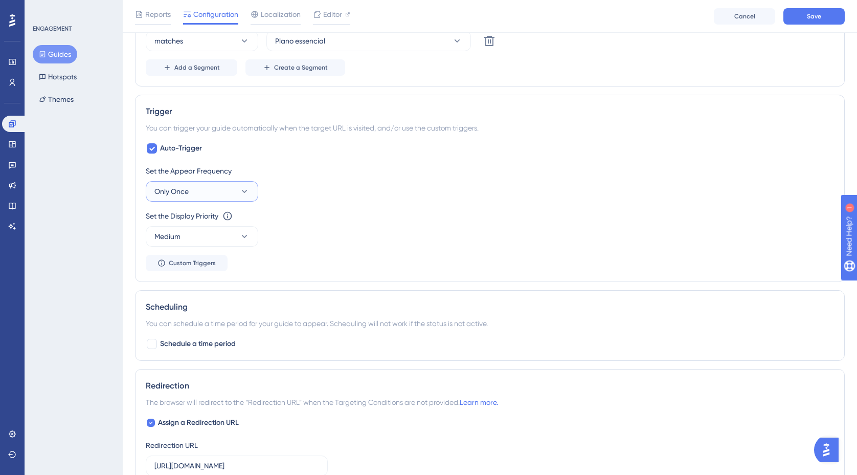
click at [244, 192] on icon at bounding box center [245, 191] width 6 height 3
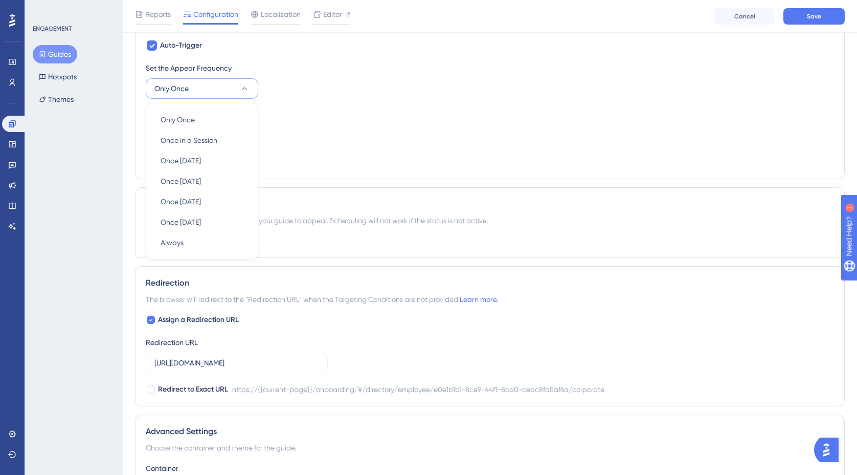
scroll to position [618, 0]
click at [332, 131] on div "Set the Display Priority This option will set the display priority between auto…" at bounding box center [490, 124] width 688 height 37
click at [395, 90] on div "Set the Appear Frequency Only Once" at bounding box center [490, 79] width 688 height 37
click at [215, 159] on span "Custom Triggers" at bounding box center [192, 159] width 47 height 8
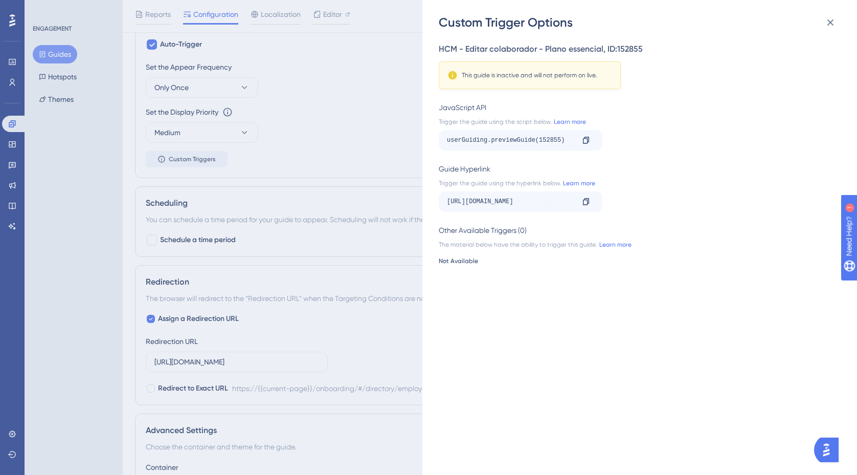
click at [569, 77] on div "This guide is inactive and will not perform on live." at bounding box center [530, 75] width 136 height 8
click at [603, 50] on div "HCM - Editar colaborador - Plano essencial , ID: 152855" at bounding box center [637, 49] width 396 height 12
click at [831, 22] on icon at bounding box center [831, 22] width 7 height 7
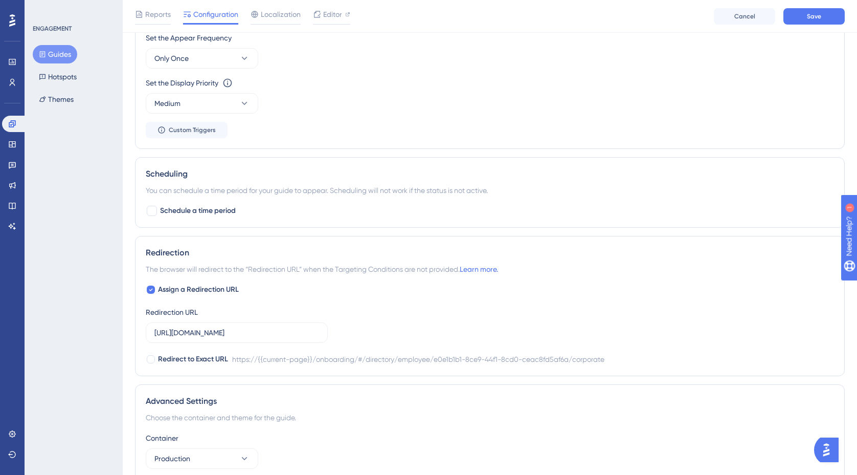
scroll to position [650, 0]
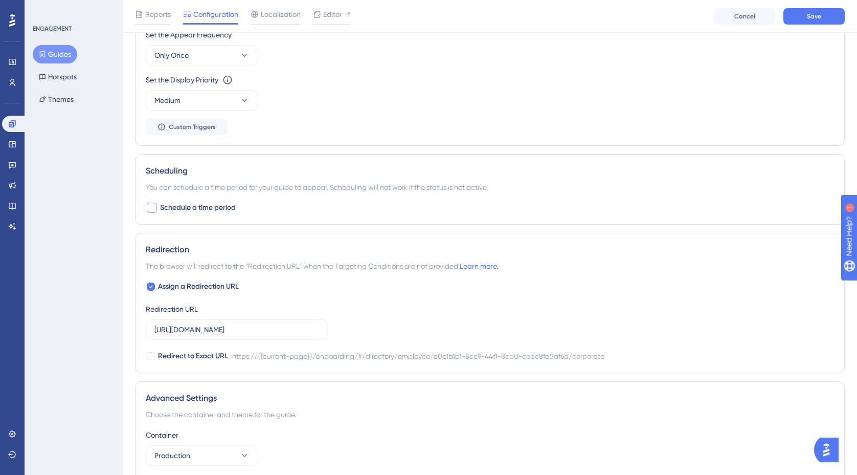
click at [154, 208] on div at bounding box center [152, 208] width 10 height 10
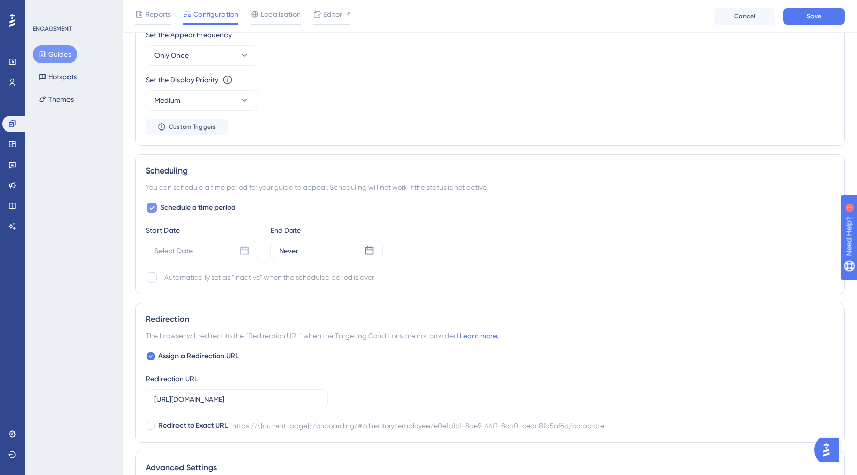
click at [154, 208] on icon at bounding box center [152, 208] width 6 height 8
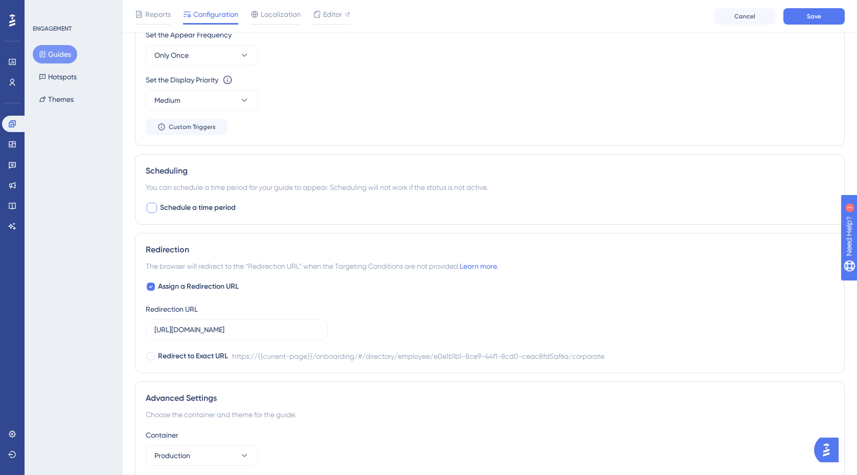
click at [154, 208] on div at bounding box center [152, 208] width 10 height 10
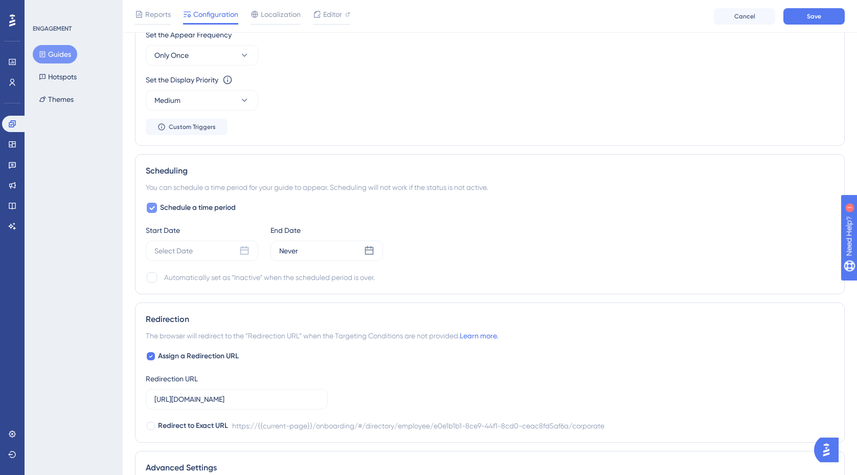
click at [154, 208] on icon at bounding box center [152, 208] width 6 height 8
checkbox input "false"
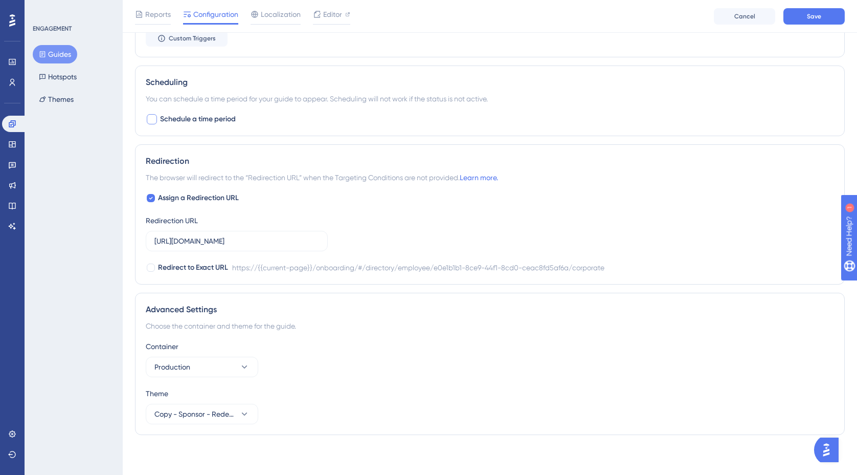
scroll to position [740, 0]
click at [338, 17] on span "Editor" at bounding box center [332, 14] width 19 height 12
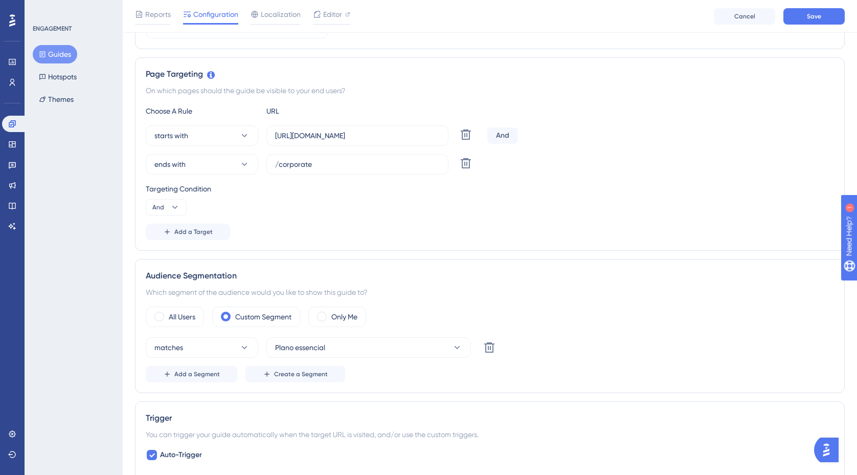
scroll to position [264, 0]
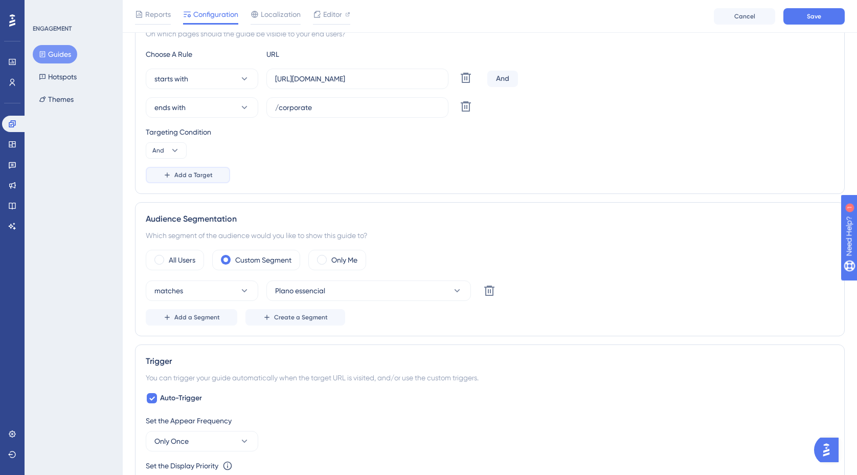
drag, startPoint x: 194, startPoint y: 173, endPoint x: 287, endPoint y: 161, distance: 94.4
click at [287, 161] on div "Choose A Rule URL starts with https://empresa.caju.com.br/onboarding/#/director…" at bounding box center [490, 115] width 688 height 135
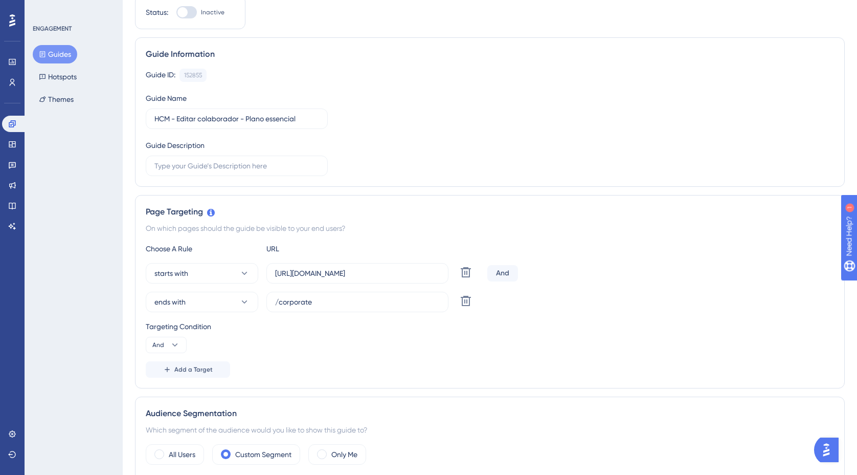
scroll to position [0, 0]
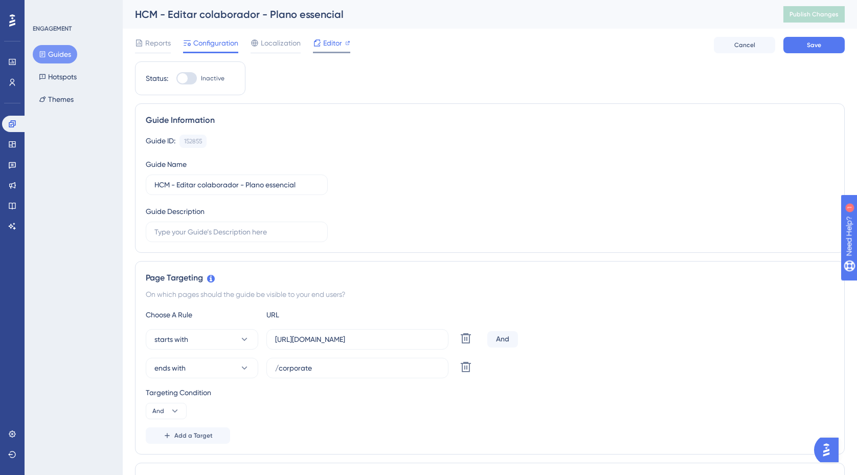
click at [337, 42] on span "Editor" at bounding box center [332, 43] width 19 height 12
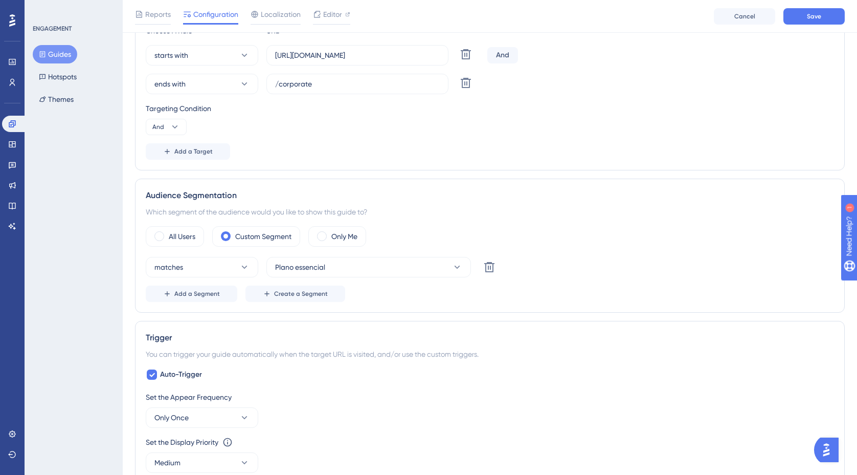
scroll to position [251, 0]
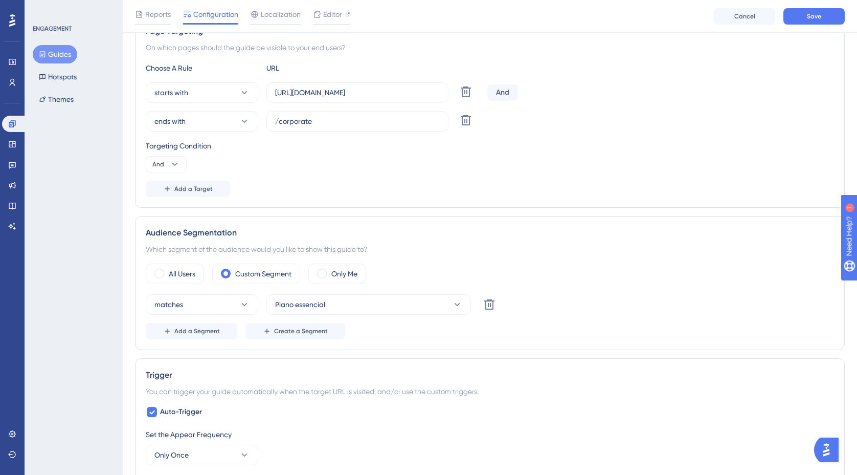
click at [63, 58] on button "Guides" at bounding box center [55, 54] width 45 height 18
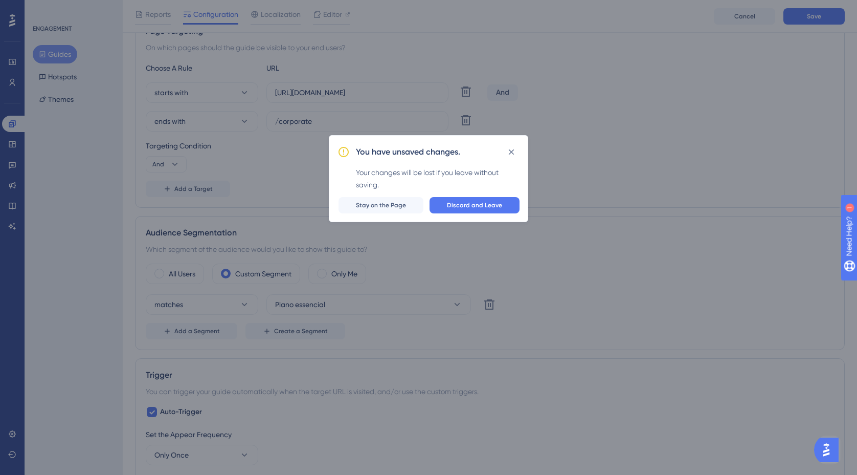
click at [571, 141] on div "You have unsaved changes. Your changes will be lost if you leave without saving…" at bounding box center [428, 237] width 857 height 475
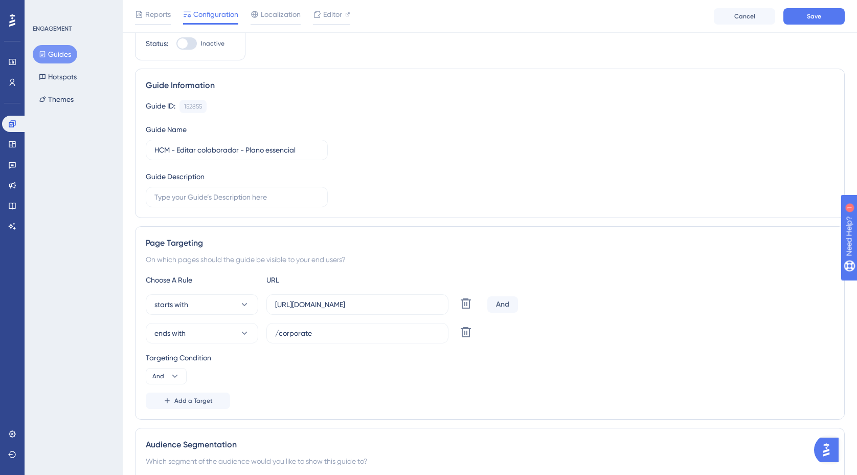
scroll to position [0, 0]
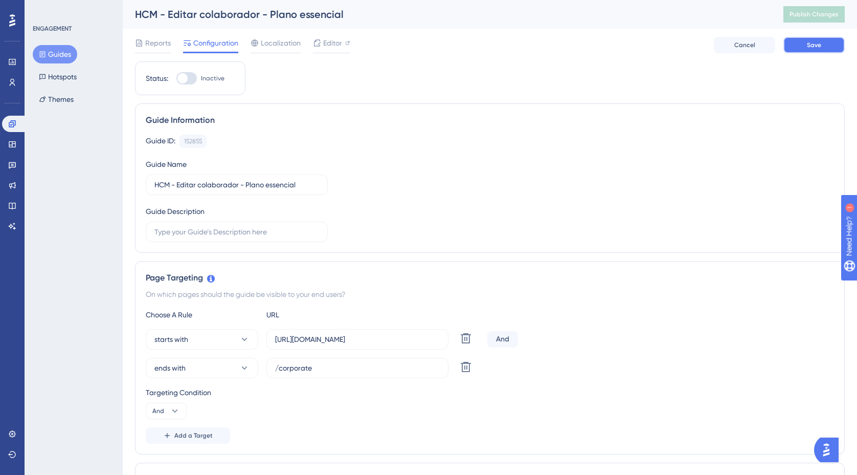
click at [820, 43] on span "Save" at bounding box center [814, 45] width 14 height 8
click at [811, 19] on button "Publish Changes" at bounding box center [814, 14] width 61 height 16
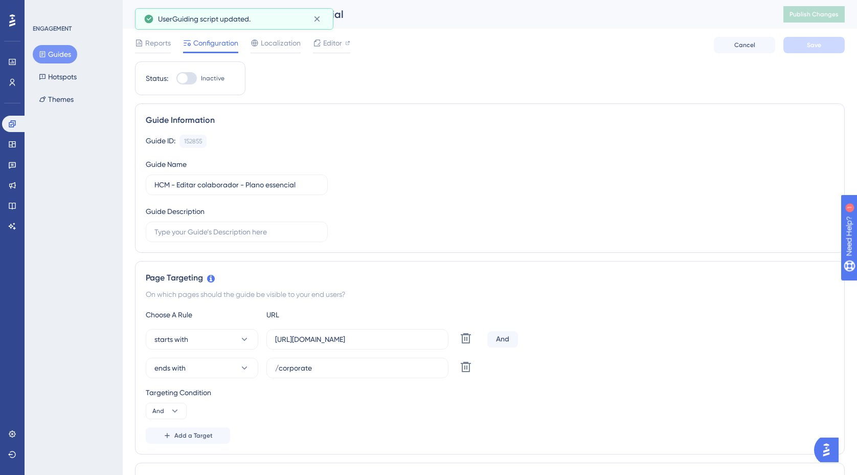
click at [64, 56] on button "Guides" at bounding box center [55, 54] width 45 height 18
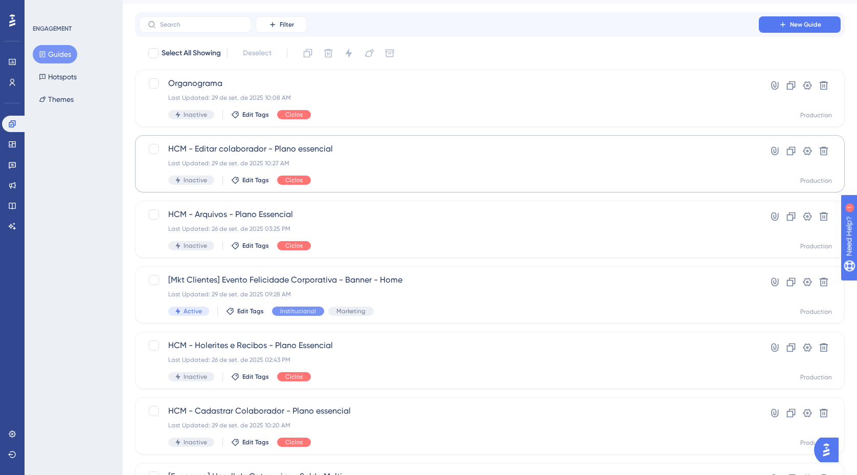
scroll to position [34, 0]
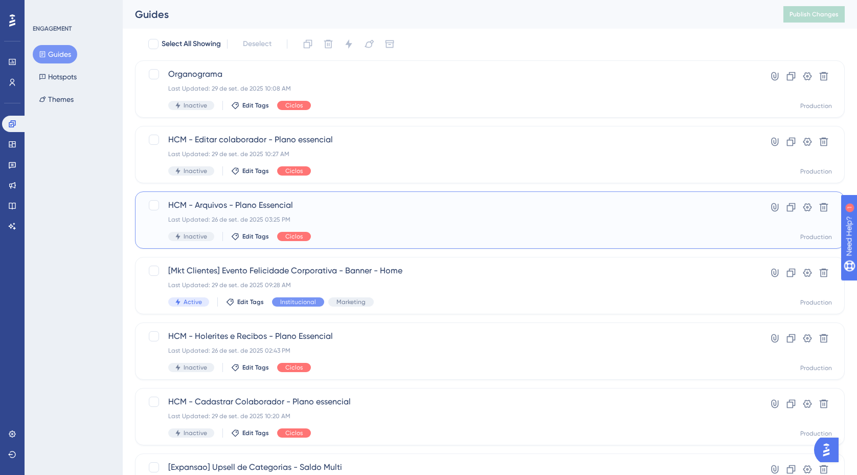
click at [347, 215] on div "HCM - Arquivos - Plano Essencial Last Updated: 26 de set. de 2025 03:25 PM Inac…" at bounding box center [449, 220] width 562 height 42
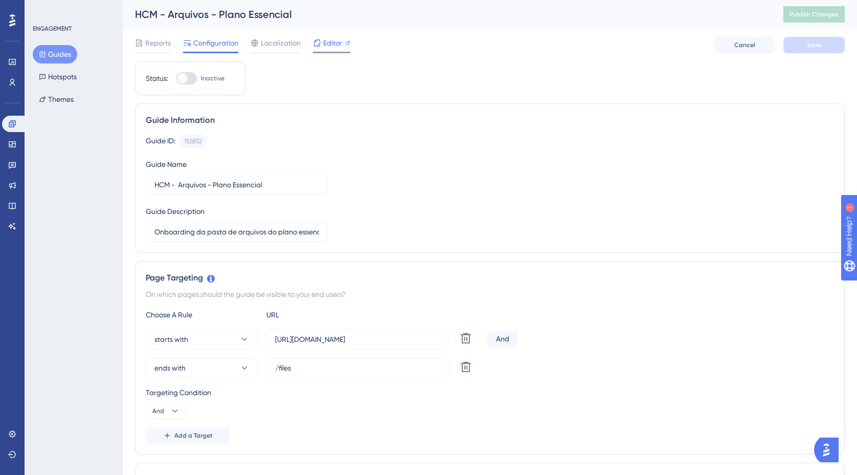
click at [333, 46] on span "Editor" at bounding box center [332, 43] width 19 height 12
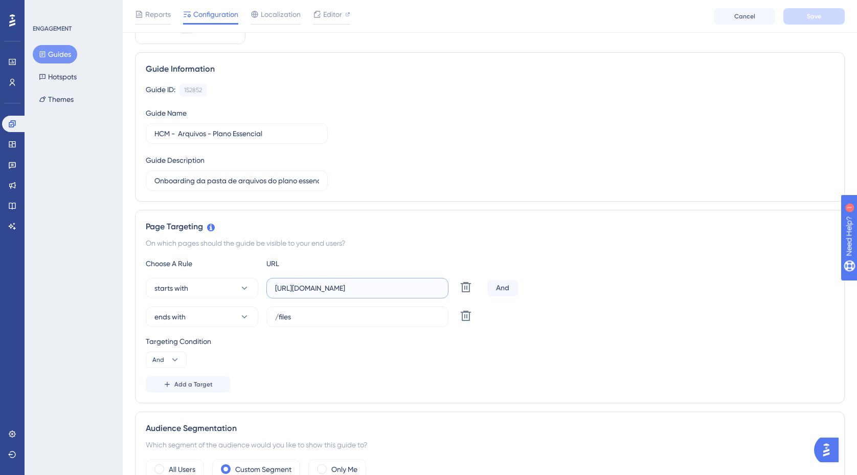
scroll to position [0, 53]
drag, startPoint x: 409, startPoint y: 290, endPoint x: 476, endPoint y: 290, distance: 67.0
click at [476, 290] on div "starts with https://empresa.caju.com.br/onboarding/#/directory/employee/ Delete" at bounding box center [315, 288] width 338 height 20
drag, startPoint x: 420, startPoint y: 354, endPoint x: 414, endPoint y: 347, distance: 9.8
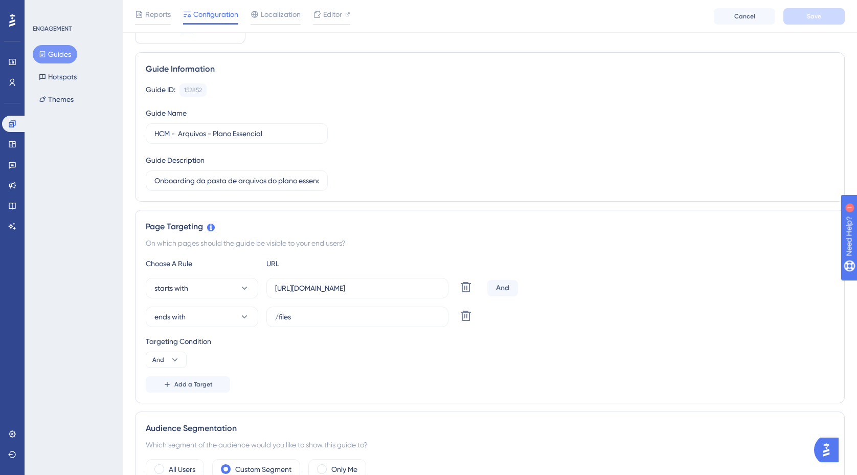
click at [420, 354] on div "Targeting Condition And" at bounding box center [490, 351] width 688 height 33
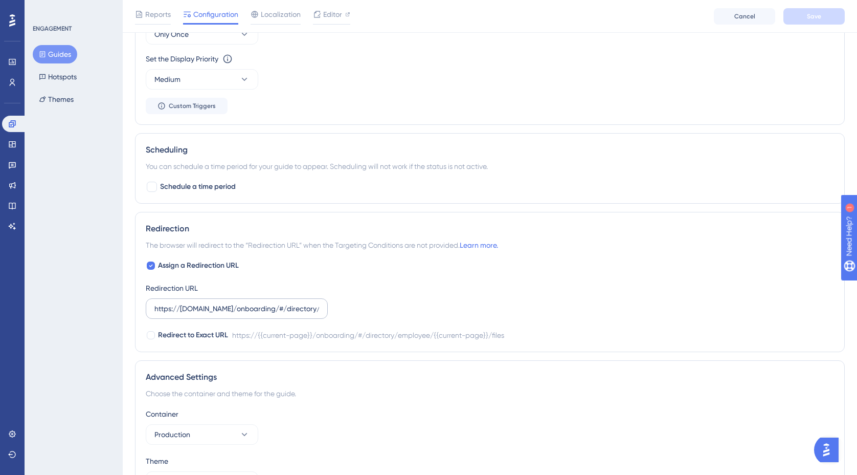
scroll to position [674, 0]
click at [290, 309] on input "https://empresa.caju.com.br/onboarding/#/directory/employee/{{current-page}}/fi…" at bounding box center [236, 305] width 165 height 11
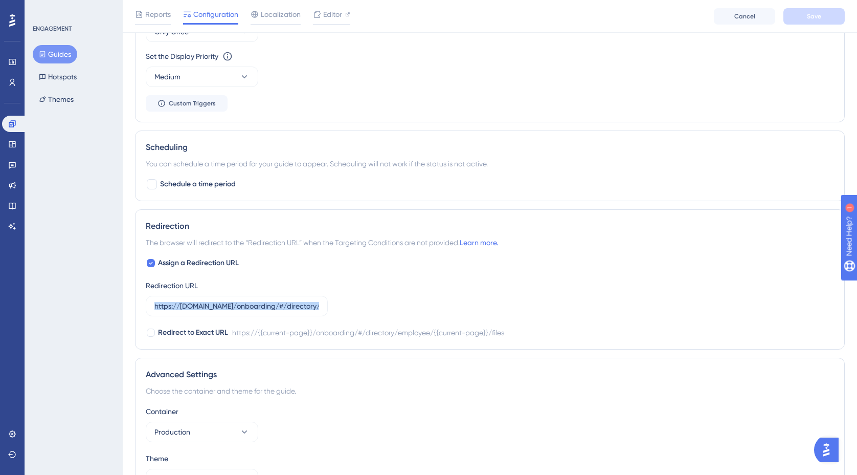
drag, startPoint x: 154, startPoint y: 306, endPoint x: 420, endPoint y: 309, distance: 266.5
click at [420, 309] on div "Assign a Redirection URL Redirection URL https://empresa.caju.com.br/onboarding…" at bounding box center [490, 298] width 688 height 82
click at [302, 309] on input "https://empresa.caju.com.br/onboarding/#/directory/employee/{{current-page}}/fi…" at bounding box center [236, 305] width 165 height 11
drag, startPoint x: 309, startPoint y: 305, endPoint x: 377, endPoint y: 307, distance: 67.5
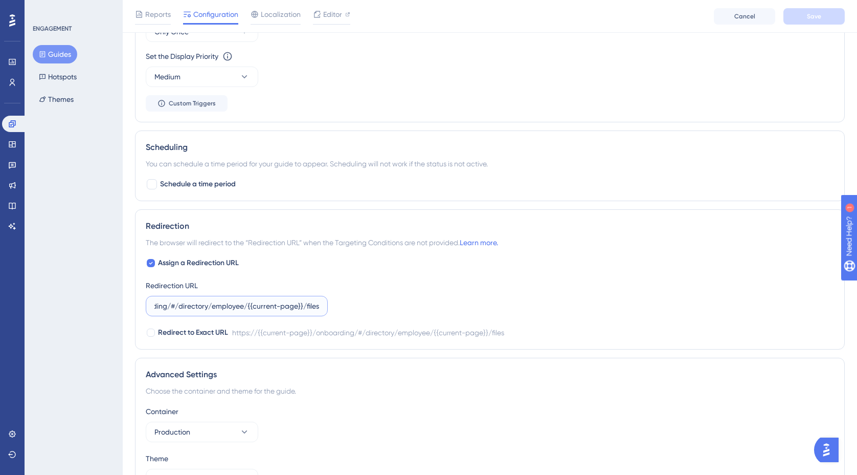
click at [377, 307] on div "Assign a Redirection URL Redirection URL https://empresa.caju.com.br/onboarding…" at bounding box center [490, 298] width 688 height 82
drag, startPoint x: 291, startPoint y: 302, endPoint x: 273, endPoint y: 303, distance: 18.4
click at [291, 302] on input "https://empresa.caju.com.br/onboarding/#/directory/employee/{{current-page}}/fi…" at bounding box center [236, 305] width 165 height 11
drag, startPoint x: 247, startPoint y: 307, endPoint x: 303, endPoint y: 305, distance: 56.3
click at [303, 305] on input "https://empresa.caju.com.br/onboarding/#/directory/employee/{{current-page}}/fi…" at bounding box center [236, 305] width 165 height 11
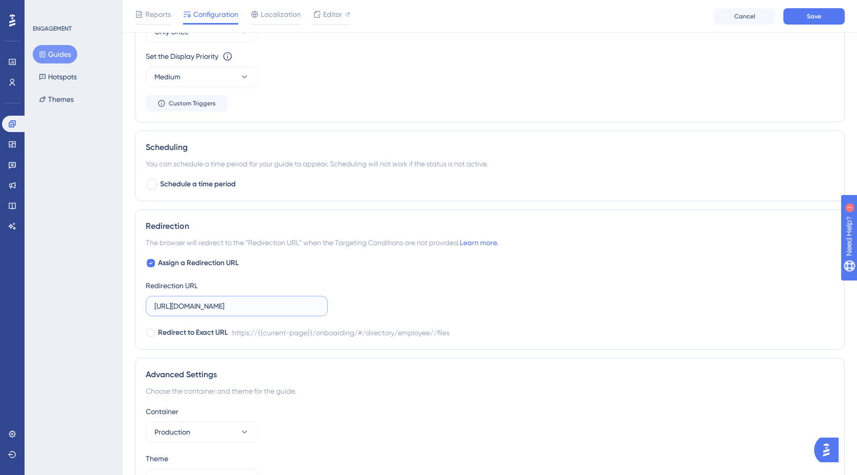
scroll to position [0, 66]
type input "https://empresa.caju.com.br/onboarding/#/directory/employee/files"
click at [417, 286] on div "Assign a Redirection URL Redirection URL https://empresa.caju.com.br/onboarding…" at bounding box center [490, 298] width 688 height 82
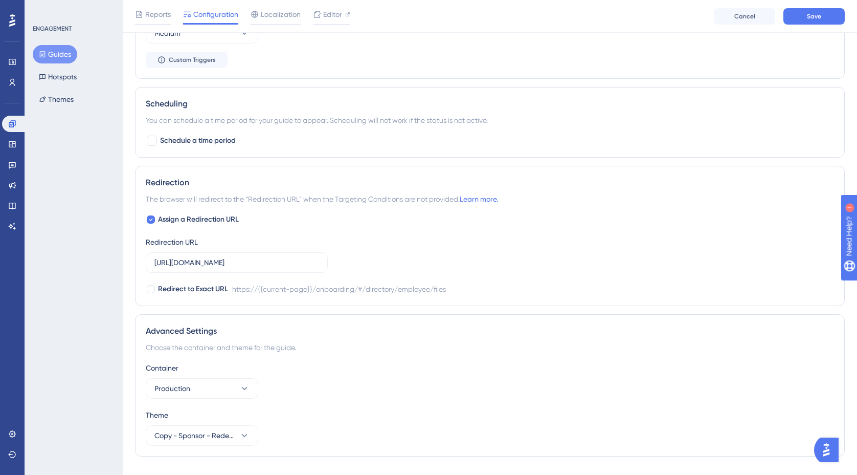
scroll to position [719, 0]
click at [297, 263] on input "https://empresa.caju.com.br/onboarding/#/directory/employee/files" at bounding box center [236, 260] width 165 height 11
drag, startPoint x: 300, startPoint y: 259, endPoint x: 372, endPoint y: 259, distance: 72.1
click at [372, 259] on div "Assign a Redirection URL Redirection URL https://empresa.caju.com.br/onboarding…" at bounding box center [490, 253] width 688 height 82
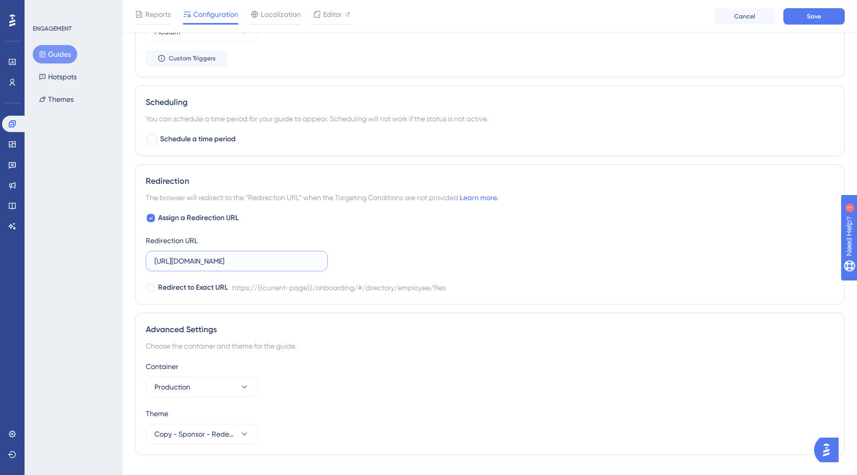
drag, startPoint x: 300, startPoint y: 258, endPoint x: 309, endPoint y: 260, distance: 9.8
click at [299, 258] on input "https://empresa.caju.com.br/onboarding/#/directory/employee/files" at bounding box center [236, 260] width 165 height 11
drag, startPoint x: 306, startPoint y: 261, endPoint x: 329, endPoint y: 260, distance: 23.0
click at [329, 260] on div "Assign a Redirection URL Redirection URL https://empresa.caju.com.br/onboarding…" at bounding box center [490, 253] width 688 height 82
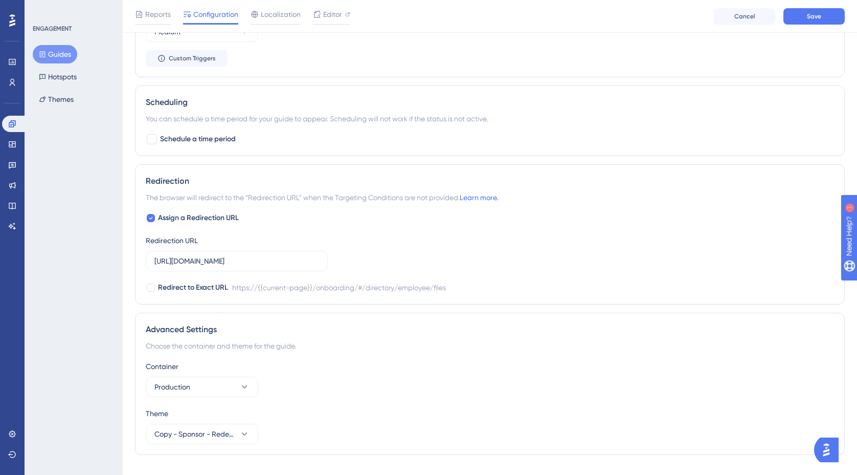
click at [424, 256] on div "Assign a Redirection URL Redirection URL https://empresa.caju.com.br/onboarding…" at bounding box center [490, 253] width 688 height 82
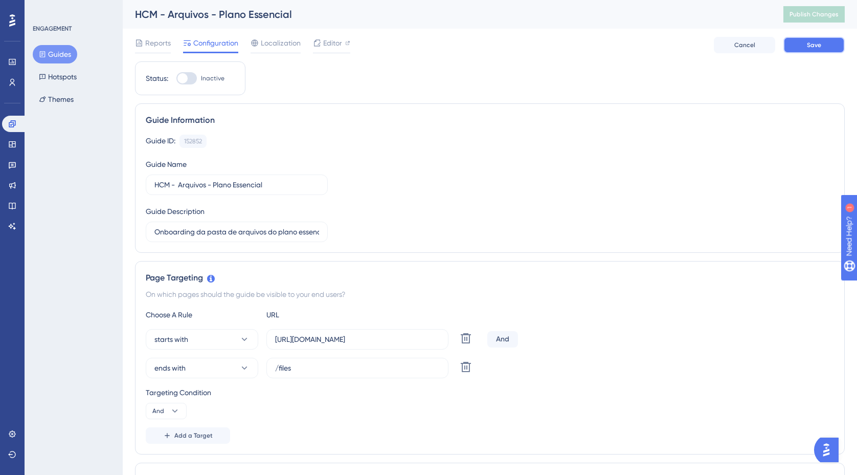
click at [835, 42] on button "Save" at bounding box center [814, 45] width 61 height 16
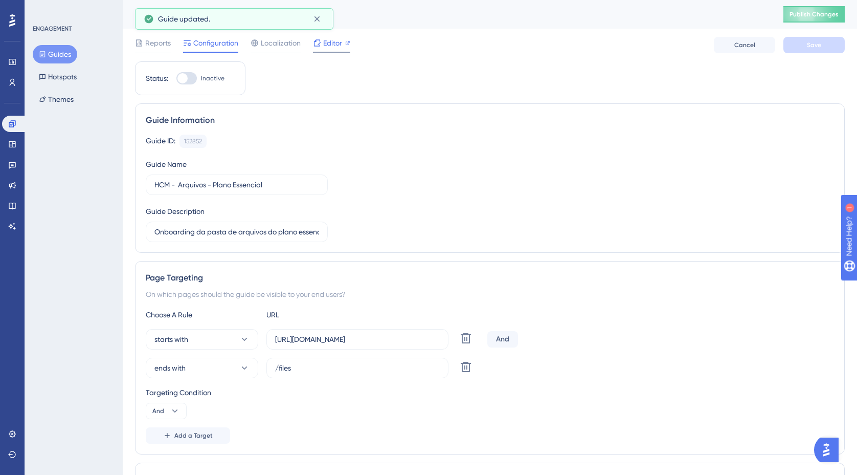
click at [329, 46] on span "Editor" at bounding box center [332, 43] width 19 height 12
click at [64, 54] on button "Guides" at bounding box center [55, 54] width 45 height 18
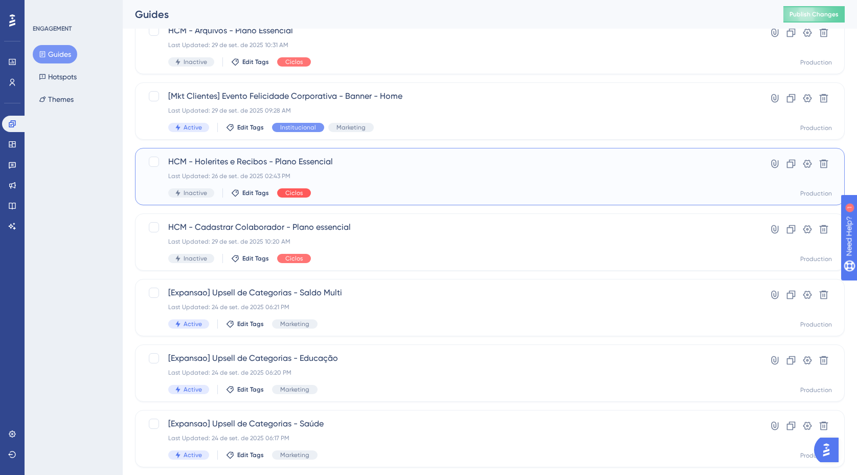
click at [301, 192] on div "Ciclos" at bounding box center [294, 192] width 34 height 9
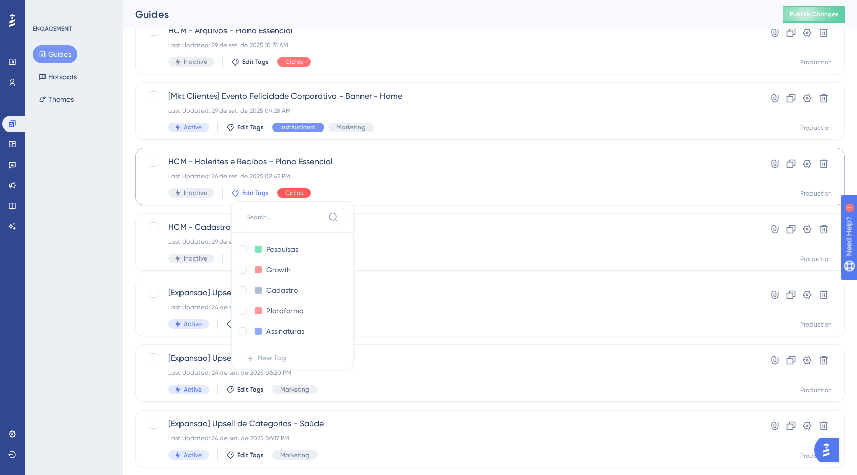
scroll to position [256, 0]
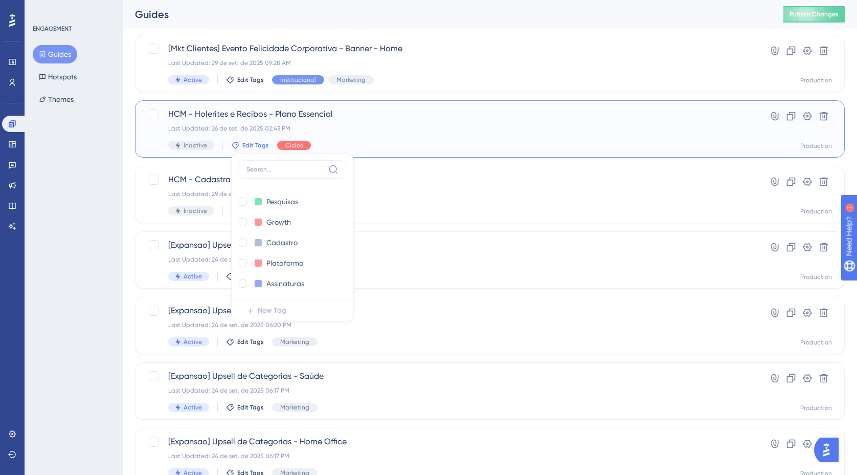
click at [398, 133] on div "HCM - Holerites e Recibos - Plano Essencial Last Updated: 26 de set. de 2025 02…" at bounding box center [449, 129] width 562 height 42
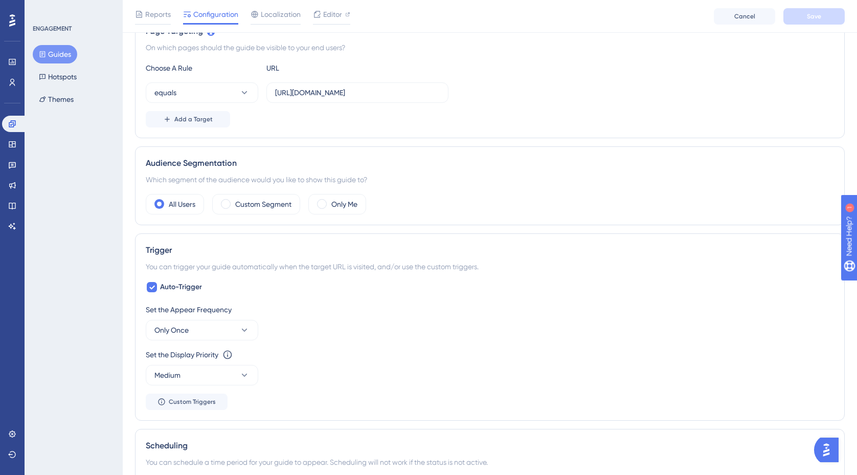
scroll to position [307, 0]
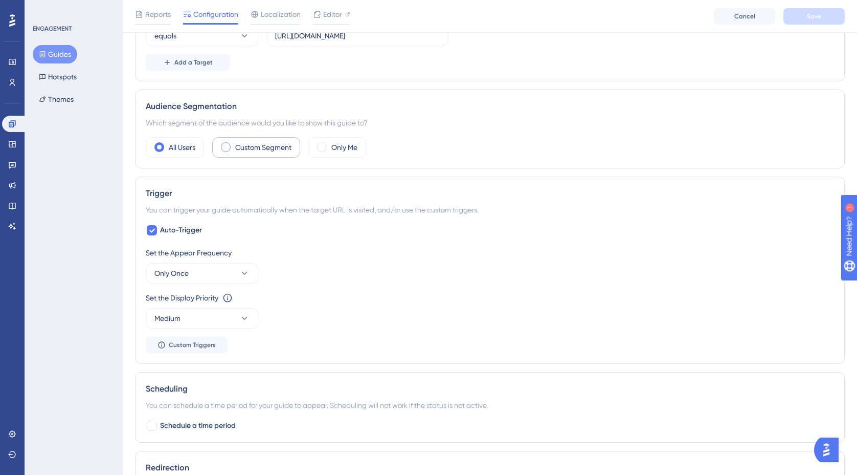
click at [229, 146] on span at bounding box center [226, 147] width 10 height 10
click at [234, 144] on input "radio" at bounding box center [234, 144] width 0 height 0
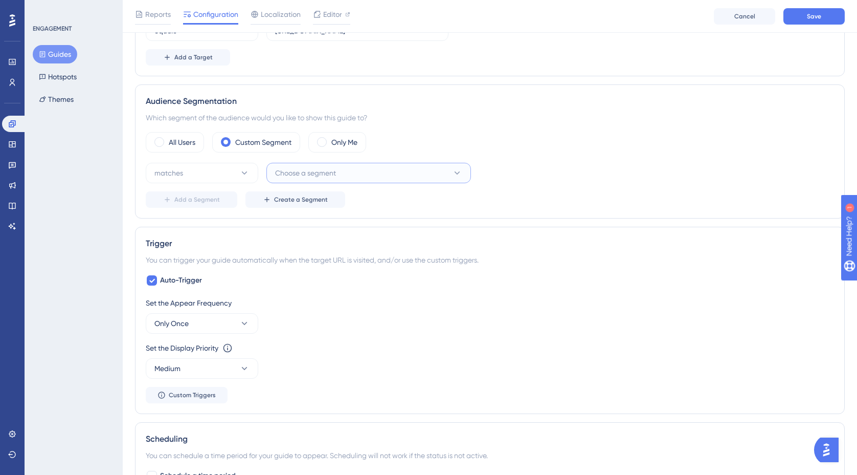
click at [437, 176] on button "Choose a segment" at bounding box center [368, 173] width 205 height 20
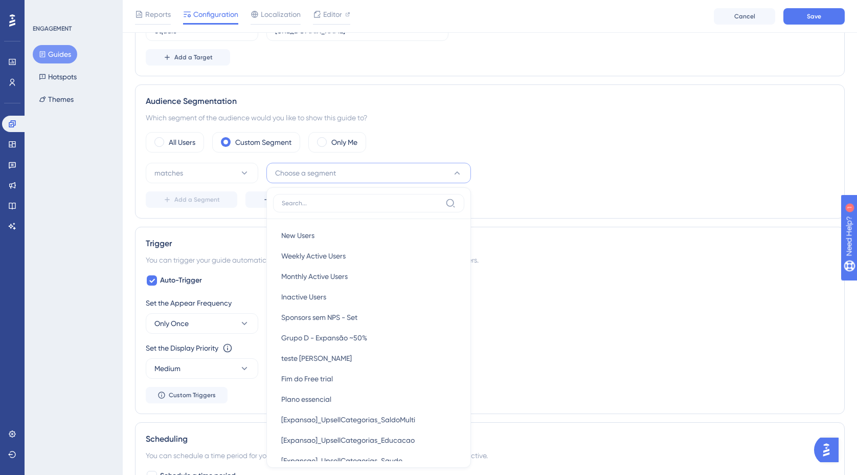
scroll to position [392, 0]
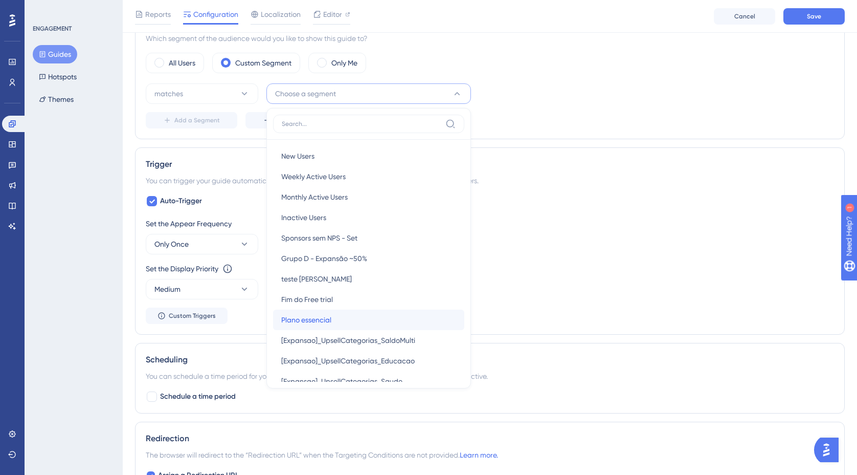
click at [344, 317] on div "Plano essencial Plano essencial" at bounding box center [368, 319] width 175 height 20
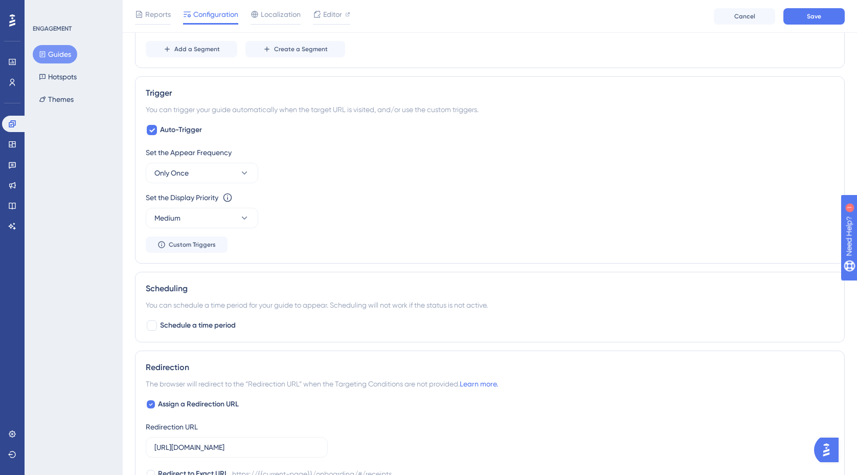
scroll to position [464, 0]
click at [244, 167] on icon at bounding box center [244, 171] width 10 height 10
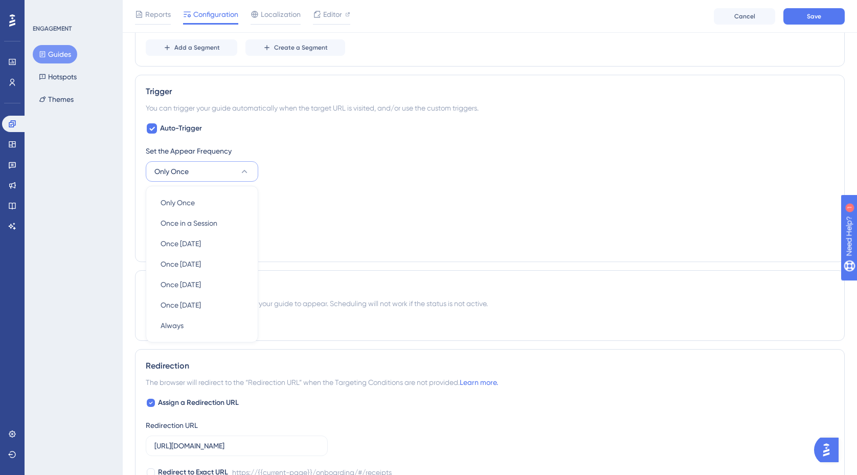
scroll to position [490, 0]
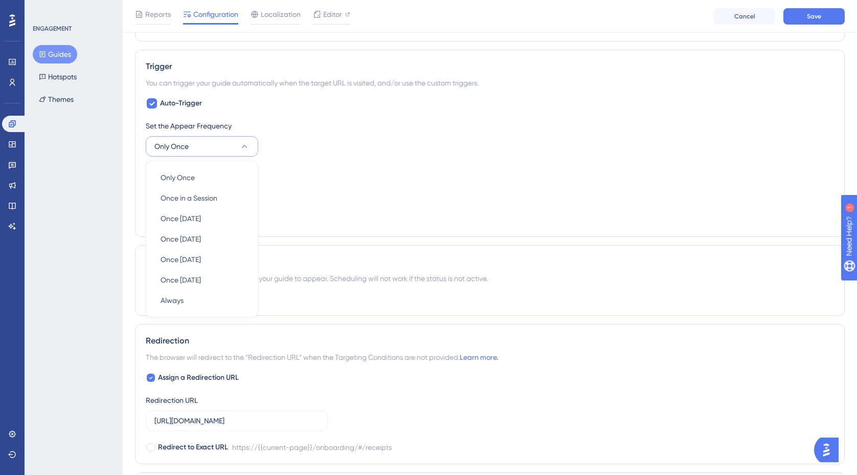
click at [322, 150] on div "Set the Appear Frequency Only Once Only Once Only Once Once in a Session Once i…" at bounding box center [490, 138] width 688 height 37
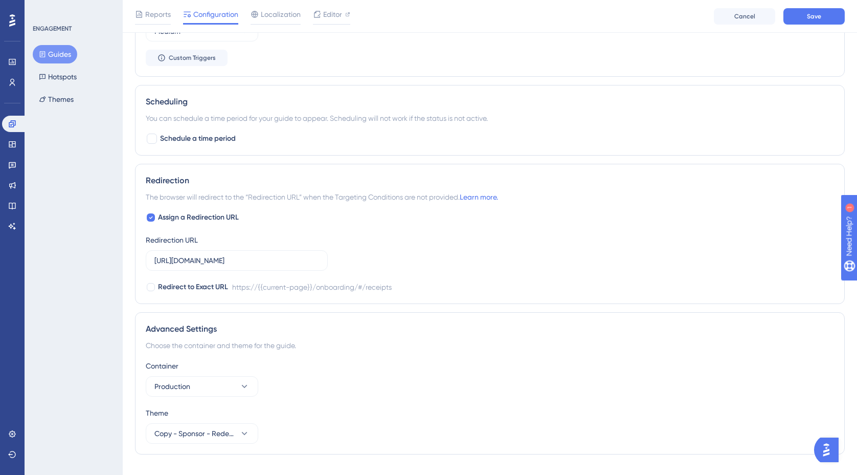
scroll to position [670, 0]
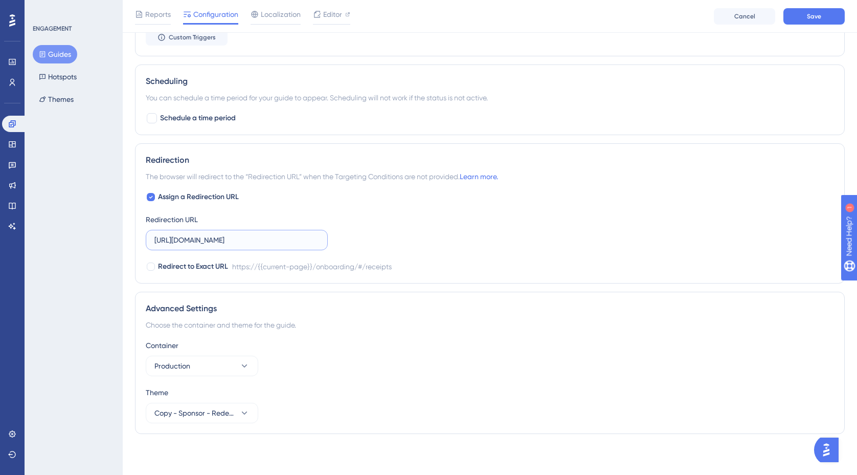
click at [298, 239] on input "https://empresa.caju.com.br/onboarding/#/receipts" at bounding box center [236, 239] width 165 height 11
click at [192, 240] on input "https://empresa.caju.com.br/onboarding/#/receipts" at bounding box center [236, 239] width 165 height 11
paste input "new-receipt"
type input "https://empresa.caju.com.br/onboarding/#/new-receipt"
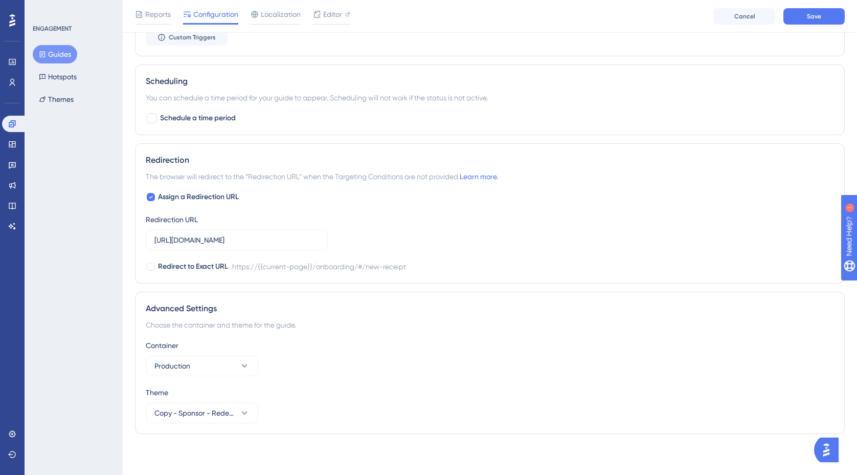
click at [385, 221] on div "Assign a Redirection URL Redirection URL https://empresa.caju.com.br/onboarding…" at bounding box center [490, 232] width 688 height 82
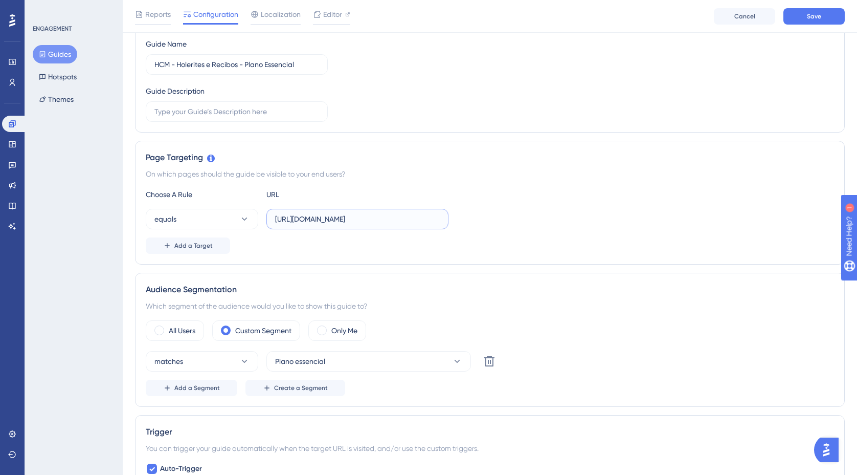
click at [341, 224] on input "https://empresa.caju.com.br/onboarding/#/receipts" at bounding box center [357, 218] width 165 height 11
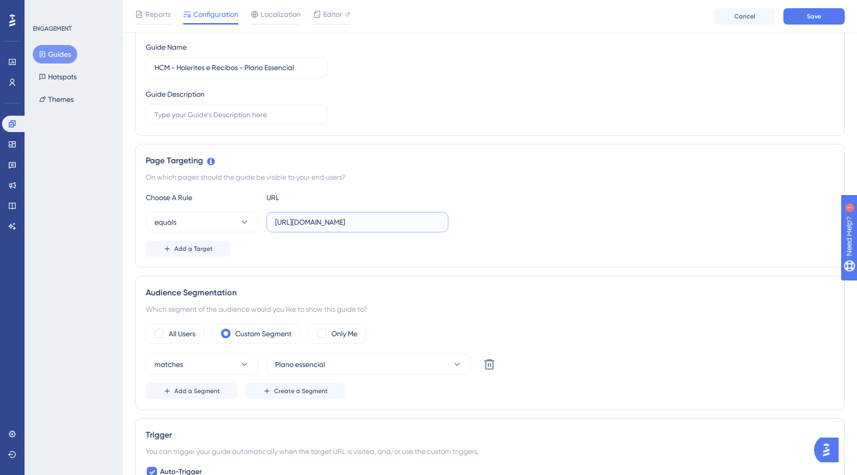
paste input "new-receipt"
type input "https://empresa.caju.com.br/onboarding/#/new-receipt"
click at [210, 248] on span "Add a Target" at bounding box center [193, 248] width 38 height 8
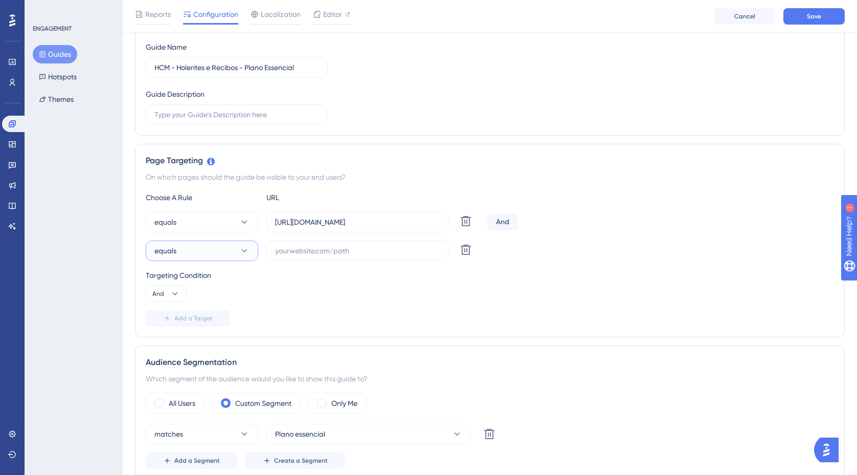
click at [245, 247] on icon at bounding box center [244, 251] width 10 height 10
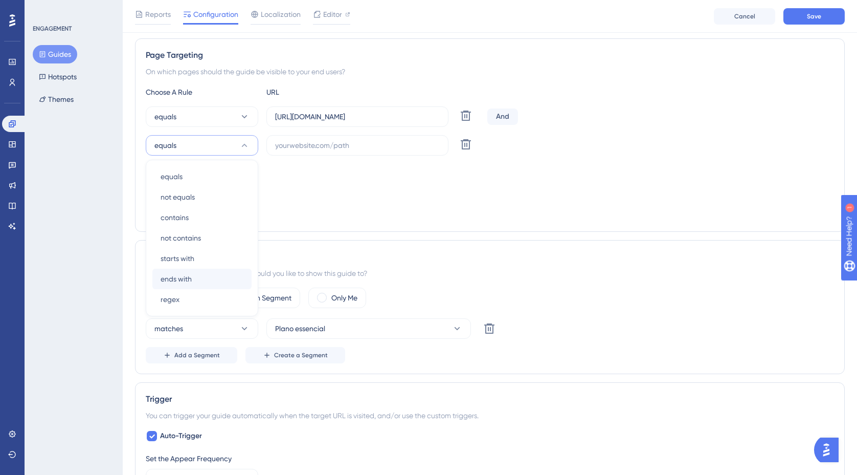
scroll to position [221, 0]
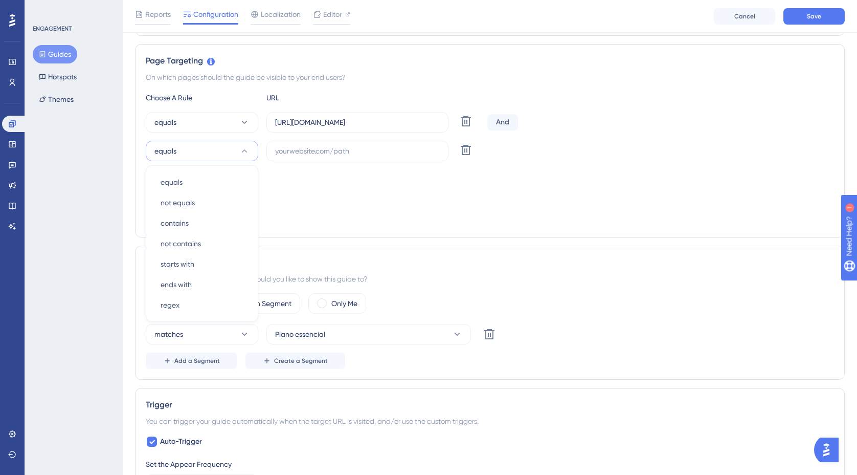
click at [368, 192] on div "Targeting Condition And" at bounding box center [490, 185] width 688 height 33
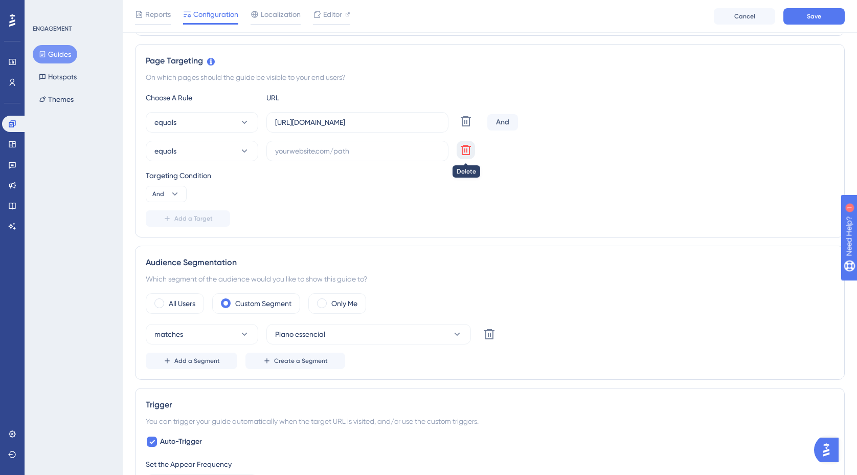
click at [470, 150] on icon at bounding box center [466, 150] width 12 height 12
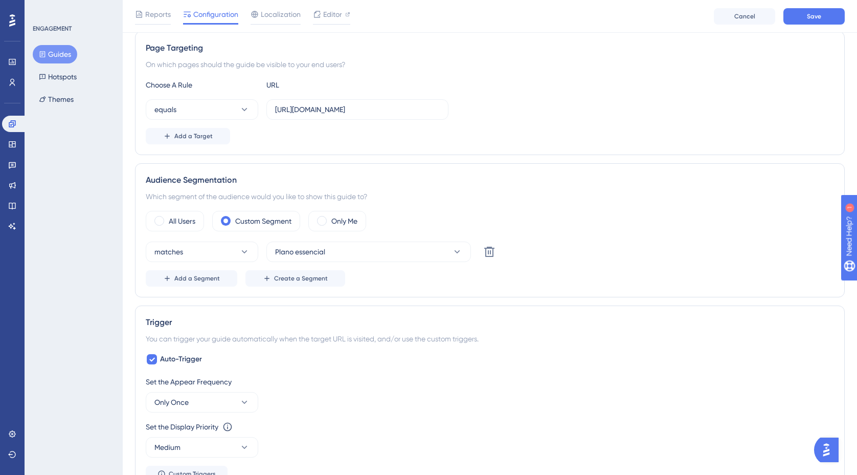
scroll to position [0, 0]
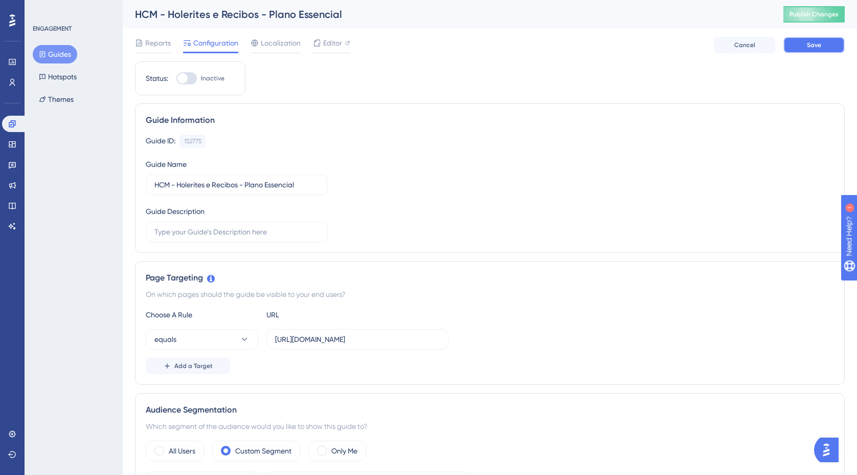
click at [811, 43] on span "Save" at bounding box center [814, 45] width 14 height 8
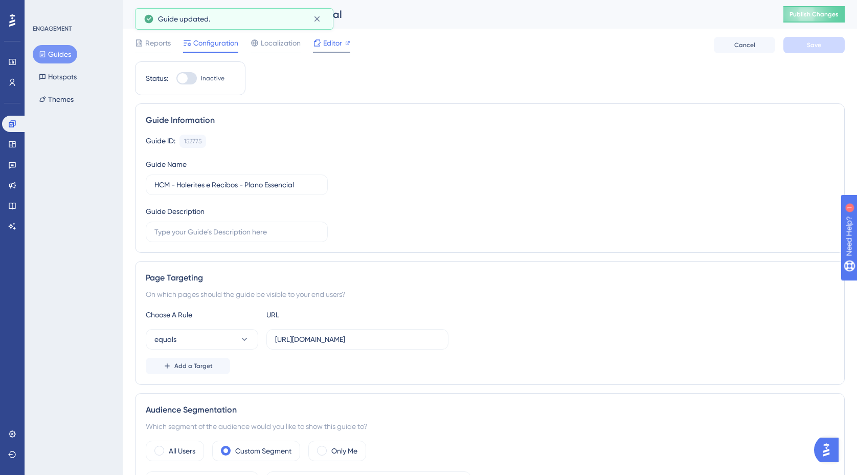
click at [336, 43] on span "Editor" at bounding box center [332, 43] width 19 height 12
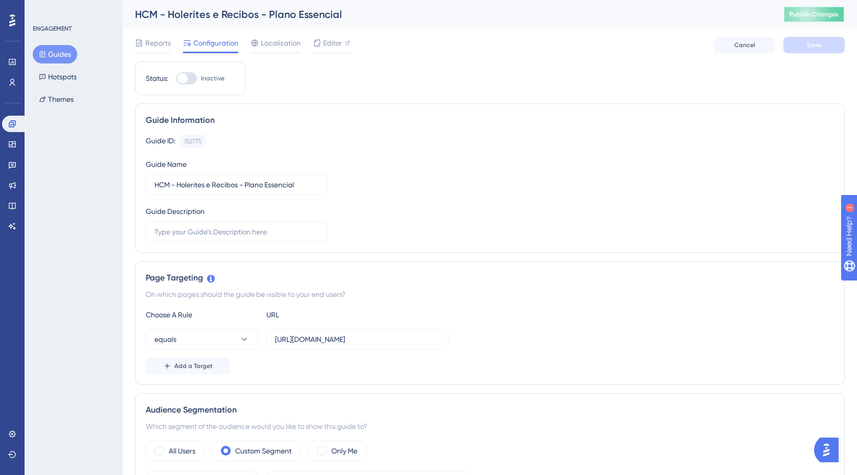
click at [812, 15] on span "Publish Changes" at bounding box center [814, 14] width 49 height 8
click at [67, 57] on button "Guides" at bounding box center [55, 54] width 45 height 18
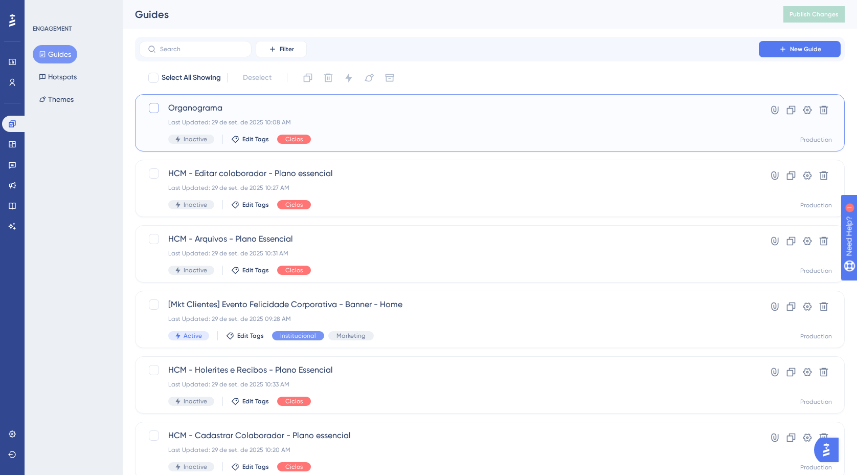
click at [159, 110] on div at bounding box center [154, 108] width 12 height 12
checkbox input "true"
click at [199, 141] on span "Inactive" at bounding box center [196, 139] width 24 height 8
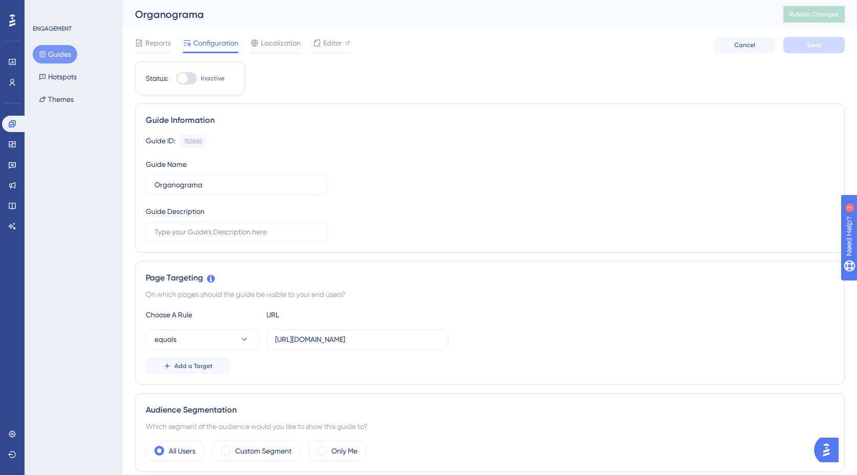
click at [192, 80] on div at bounding box center [186, 78] width 20 height 12
click at [176, 79] on input "Inactive" at bounding box center [176, 78] width 1 height 1
checkbox input "true"
click at [816, 49] on button "Save" at bounding box center [814, 45] width 61 height 16
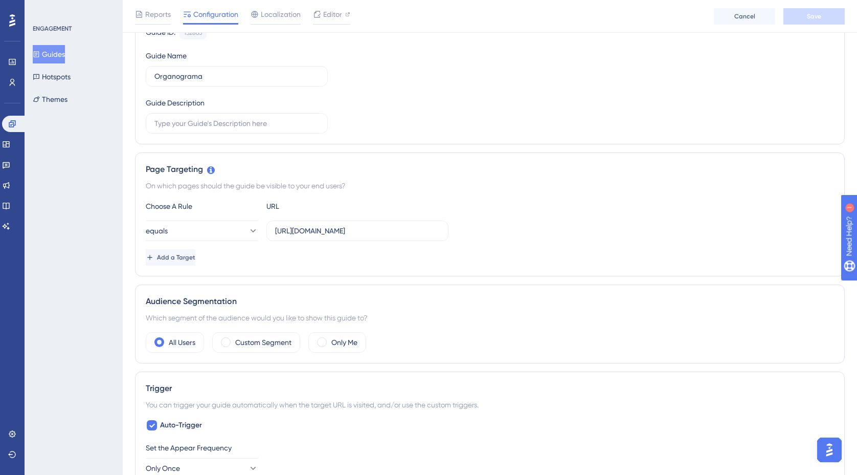
scroll to position [114, 0]
click at [387, 230] on input "https://empresa.caju.com.br/onboarding/#/organizational" at bounding box center [357, 229] width 165 height 11
drag, startPoint x: 274, startPoint y: 230, endPoint x: 513, endPoint y: 223, distance: 238.5
click at [513, 223] on div "equals https://empresa.caju.com.br/onboarding/#/organizational" at bounding box center [490, 229] width 688 height 20
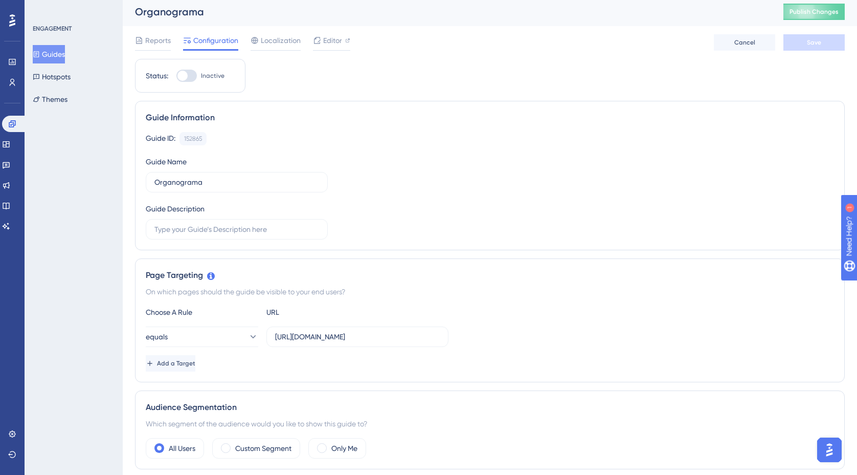
scroll to position [3, 0]
click at [193, 74] on div at bounding box center [186, 75] width 20 height 12
click at [176, 75] on input "Inactive" at bounding box center [176, 75] width 1 height 1
checkbox input "true"
click at [813, 43] on span "Save" at bounding box center [814, 42] width 14 height 8
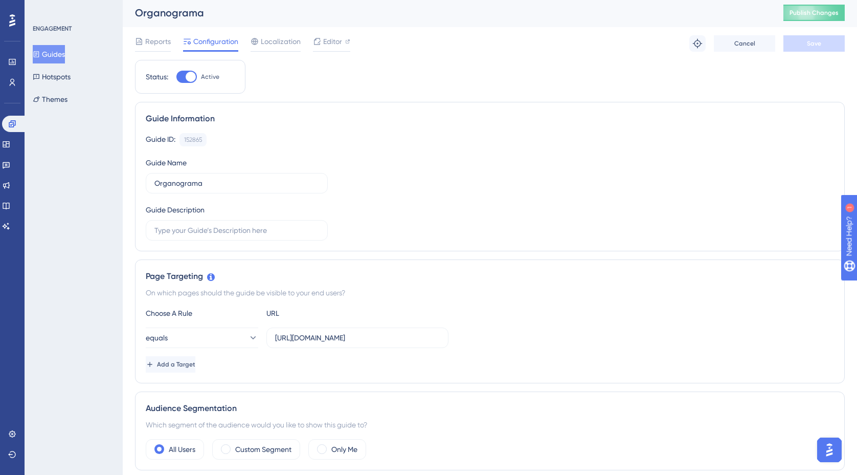
scroll to position [1, 0]
click at [814, 15] on span "Publish Changes" at bounding box center [814, 13] width 49 height 8
click at [63, 52] on button "Guides" at bounding box center [49, 54] width 32 height 18
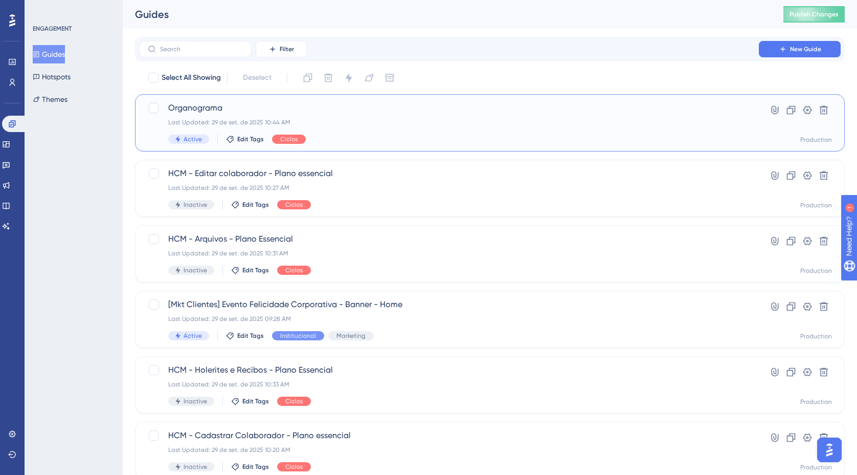
click at [335, 113] on span "Organograma" at bounding box center [449, 108] width 562 height 12
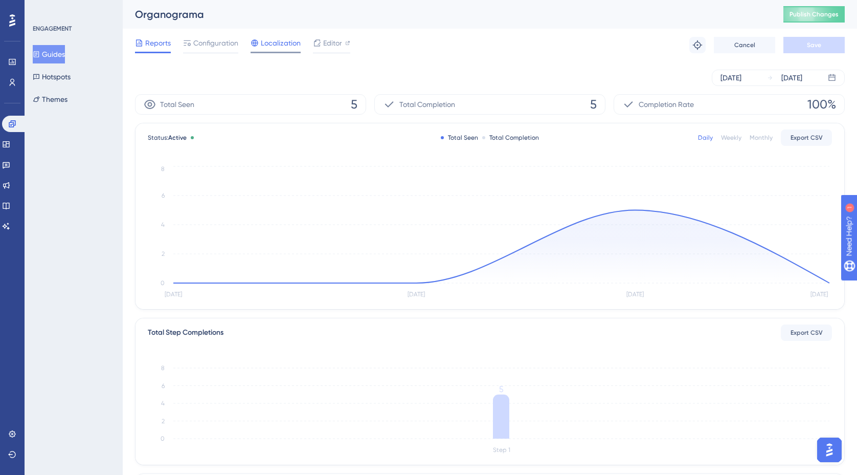
click at [283, 46] on span "Localization" at bounding box center [281, 43] width 40 height 12
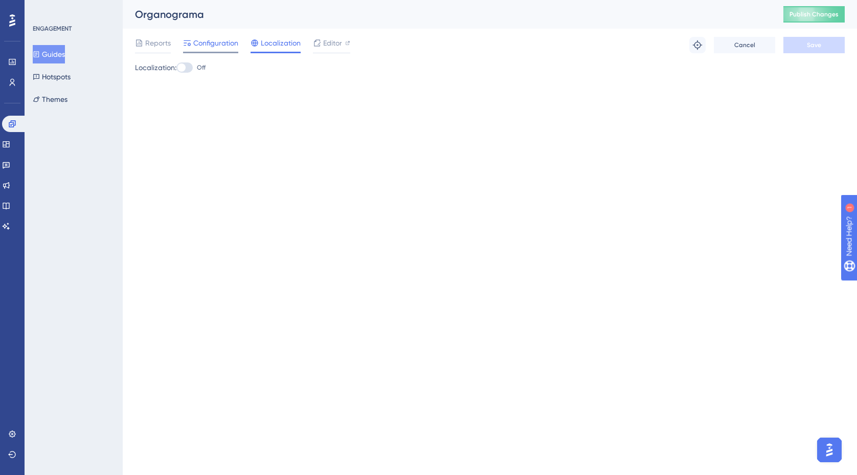
click at [215, 42] on span "Configuration" at bounding box center [215, 43] width 45 height 12
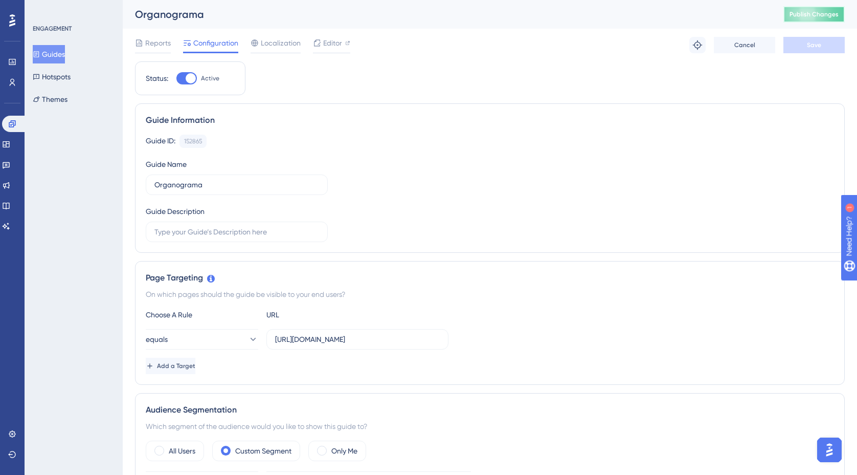
click at [812, 13] on span "Publish Changes" at bounding box center [814, 14] width 49 height 8
click at [62, 56] on button "Guides" at bounding box center [49, 54] width 32 height 18
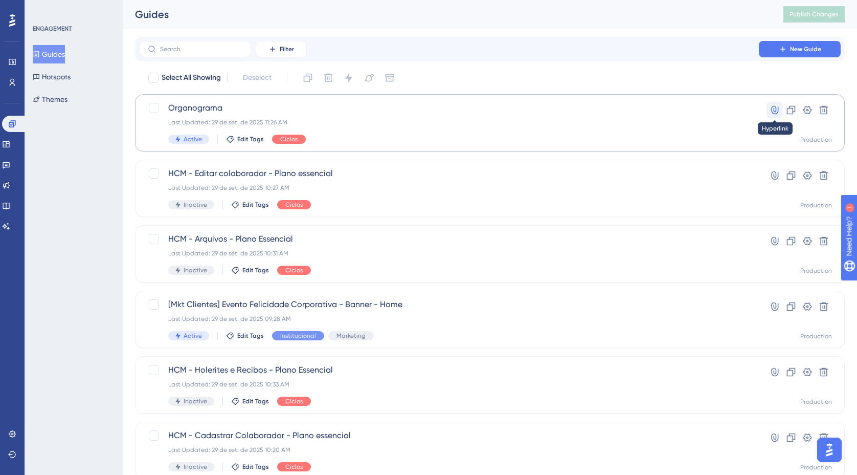
click at [776, 110] on icon at bounding box center [774, 110] width 7 height 9
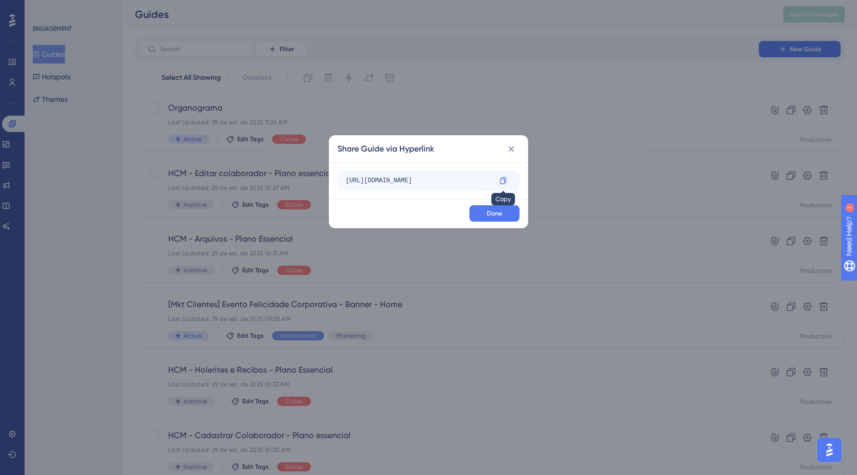
click at [503, 182] on icon at bounding box center [503, 180] width 8 height 8
click at [515, 148] on icon at bounding box center [511, 149] width 10 height 10
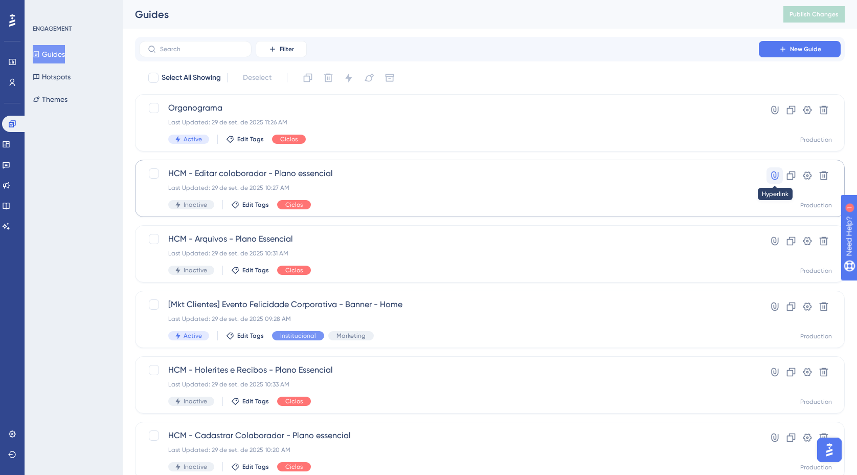
click at [774, 173] on icon at bounding box center [775, 175] width 10 height 10
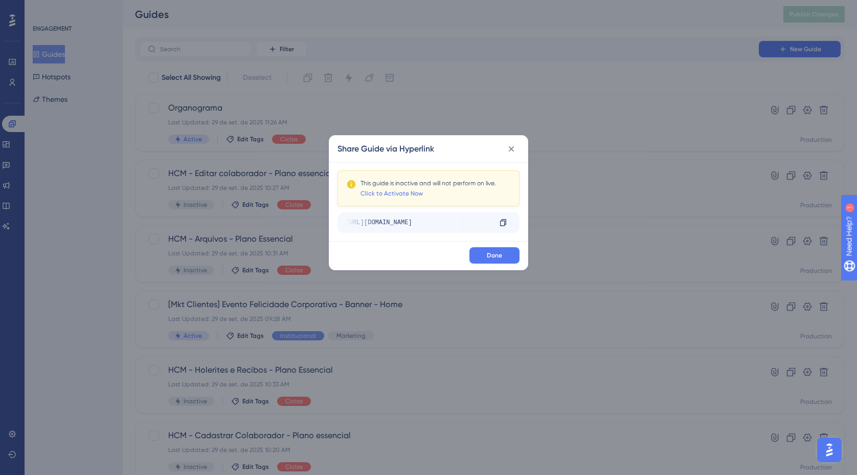
scroll to position [0, 297]
drag, startPoint x: 474, startPoint y: 222, endPoint x: 519, endPoint y: 220, distance: 45.5
click at [519, 220] on div "https://empresa.caju.com.br/onboarding/#/directory/employee/e0e1b1b1-8ce9-44f1-…" at bounding box center [429, 222] width 182 height 20
click at [512, 148] on icon at bounding box center [511, 149] width 10 height 10
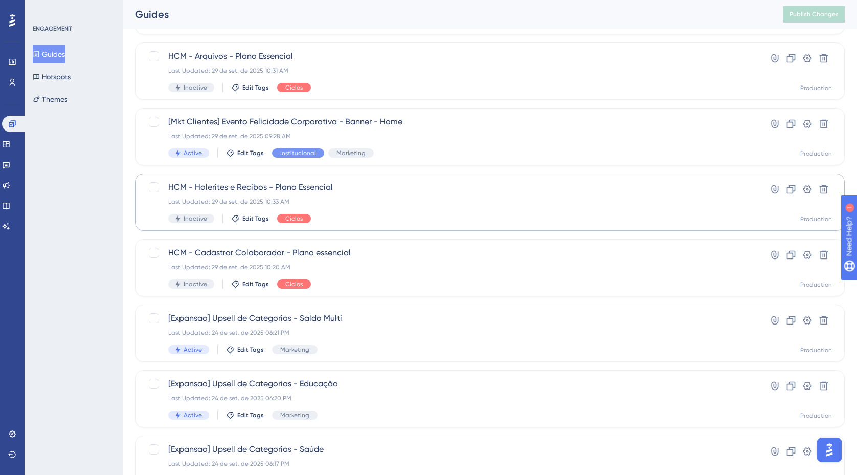
scroll to position [213, 0]
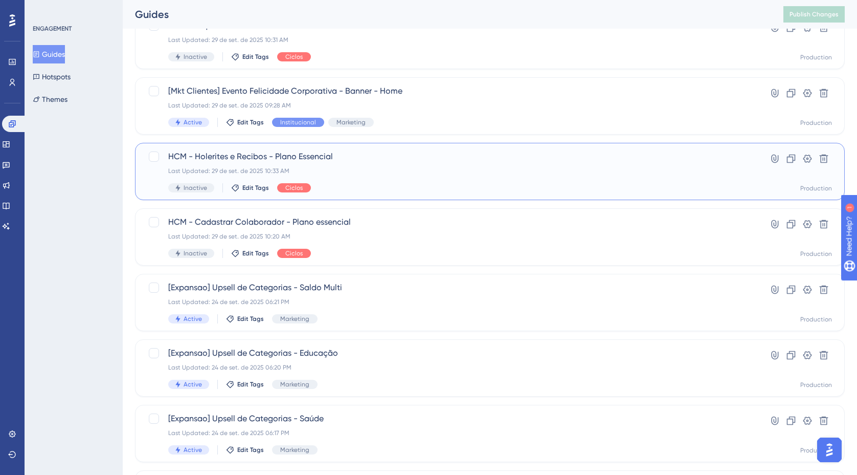
click at [308, 158] on span "HCM - Holerites e Recibos - Plano Essencial" at bounding box center [449, 156] width 562 height 12
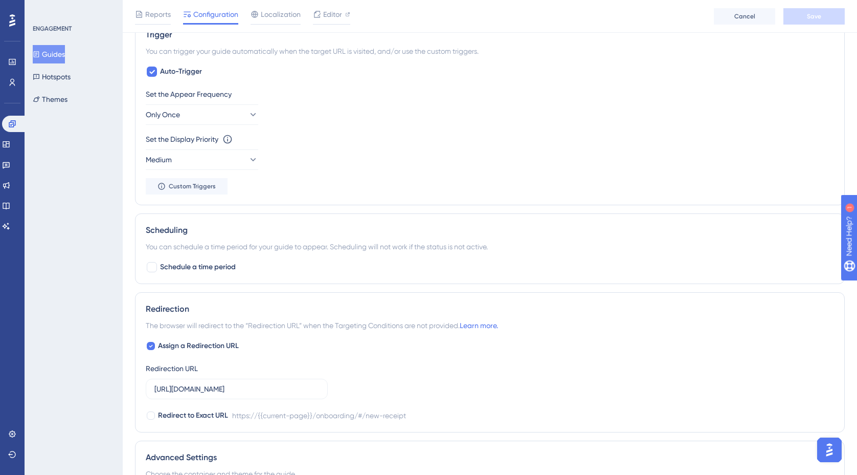
scroll to position [532, 0]
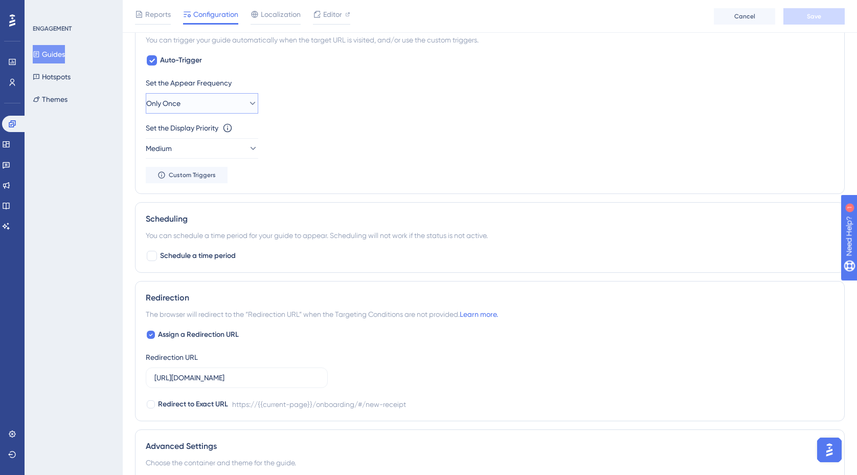
click at [248, 101] on icon at bounding box center [253, 103] width 10 height 10
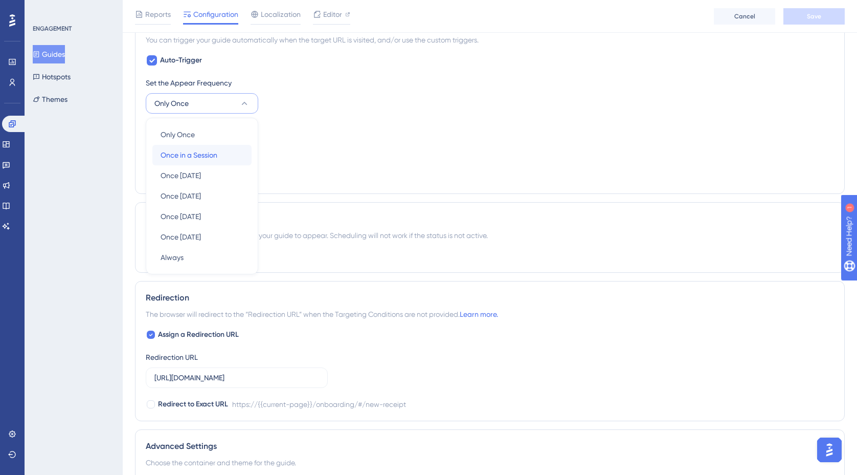
click at [216, 155] on span "Once in a Session" at bounding box center [189, 155] width 57 height 12
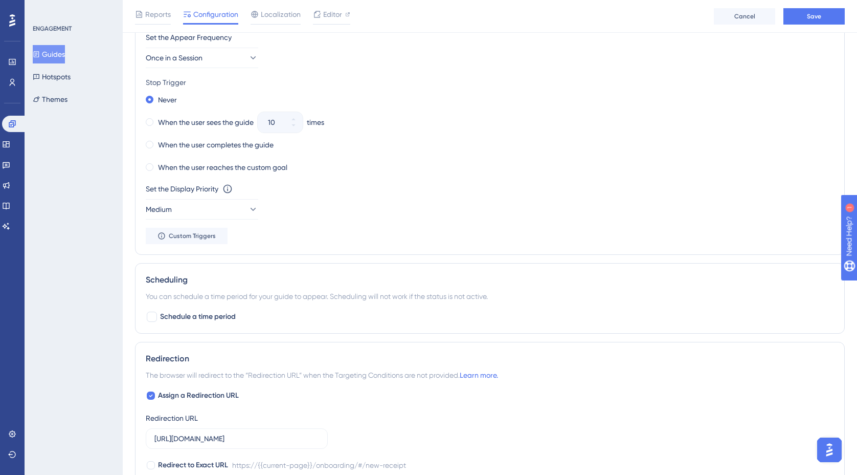
scroll to position [580, 0]
click at [150, 120] on span at bounding box center [150, 121] width 8 height 8
click at [157, 118] on input "radio" at bounding box center [157, 118] width 0 height 0
drag, startPoint x: 280, startPoint y: 120, endPoint x: 257, endPoint y: 119, distance: 22.5
click at [257, 119] on div "When the user sees the guide 10 times" at bounding box center [490, 121] width 688 height 14
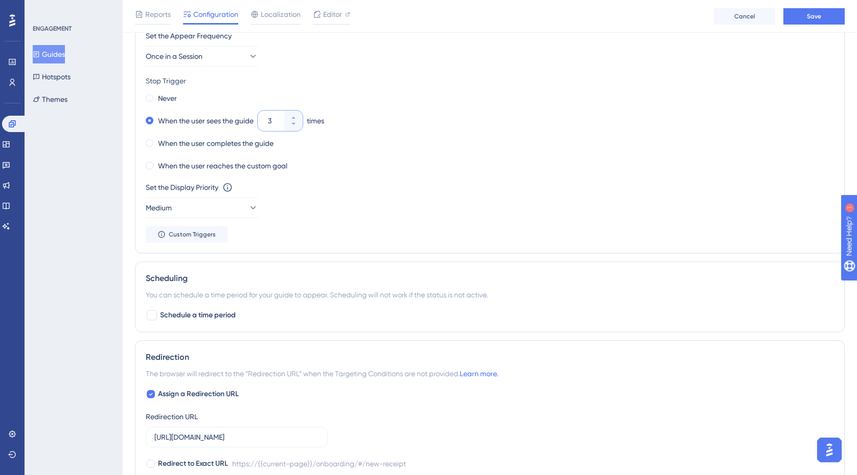
type input "3"
click at [393, 141] on div "When the user completes the guide" at bounding box center [490, 143] width 688 height 14
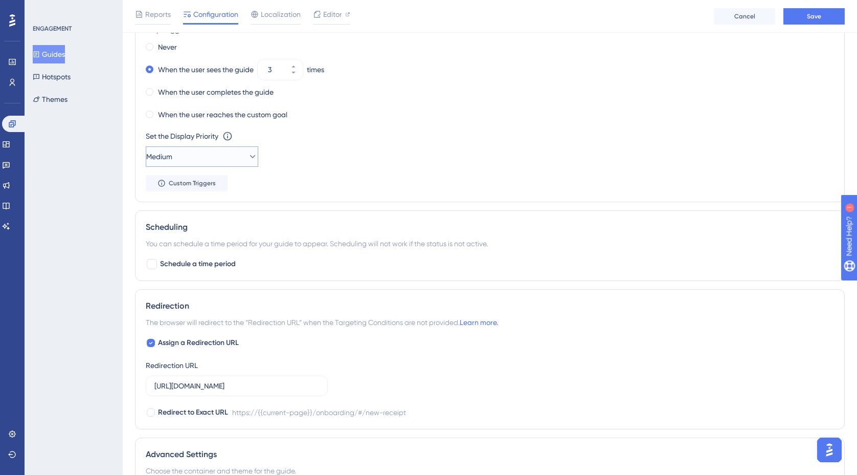
click at [249, 157] on icon at bounding box center [253, 156] width 10 height 10
click at [192, 229] on div "High High" at bounding box center [202, 227] width 83 height 20
click at [339, 167] on div "Set the Appear Frequency Once in a Session Stop Trigger Never When the user see…" at bounding box center [490, 83] width 688 height 213
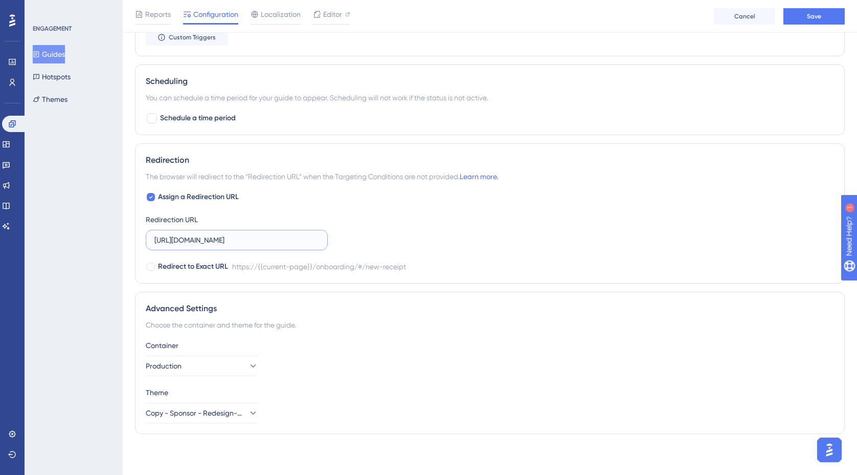
scroll to position [0, 25]
drag, startPoint x: 290, startPoint y: 241, endPoint x: 361, endPoint y: 236, distance: 71.3
click at [361, 236] on div "Assign a Redirection URL Redirection URL https://empresa.caju.com.br/onboarding…" at bounding box center [490, 232] width 688 height 82
click at [610, 105] on div "Scheduling You can schedule a time period for your guide to appear. Scheduling …" at bounding box center [490, 99] width 710 height 71
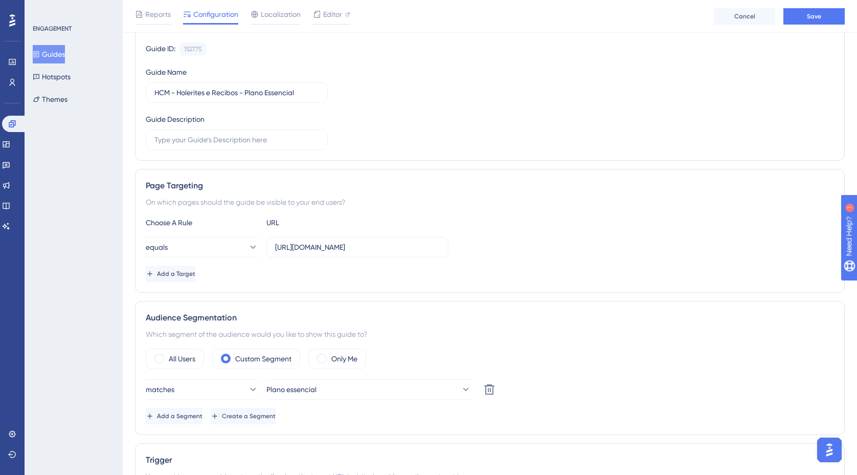
scroll to position [0, 0]
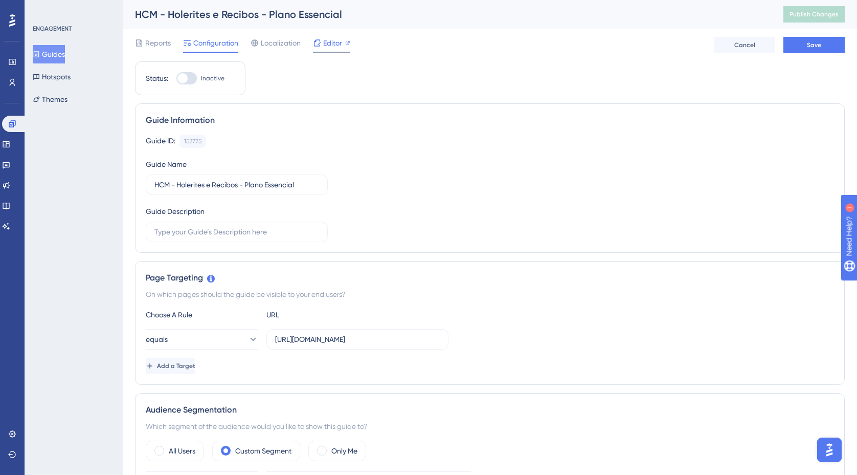
click at [330, 42] on span "Editor" at bounding box center [332, 43] width 19 height 12
